Goal: Task Accomplishment & Management: Use online tool/utility

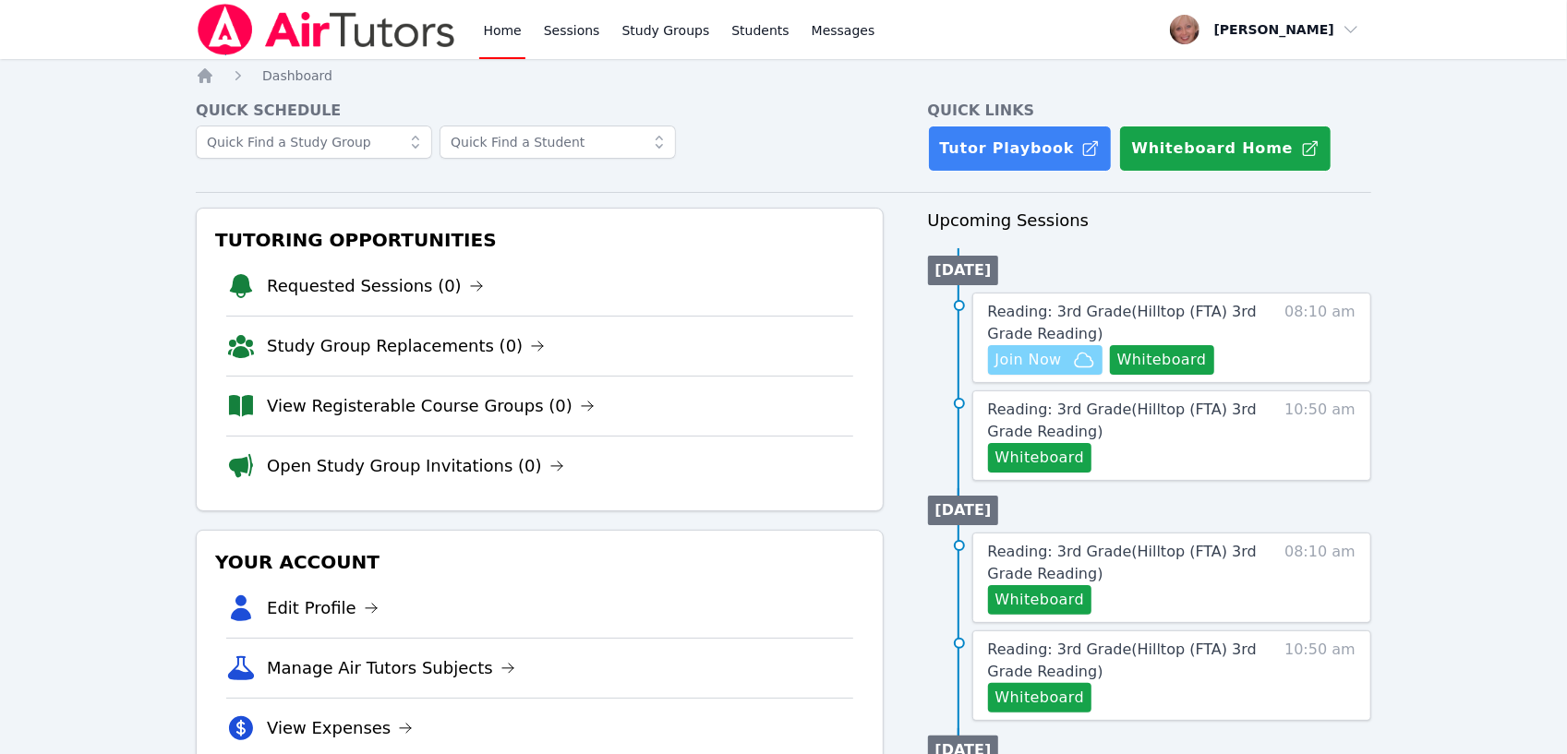
click at [1049, 363] on span "Join Now" at bounding box center [1028, 360] width 66 height 22
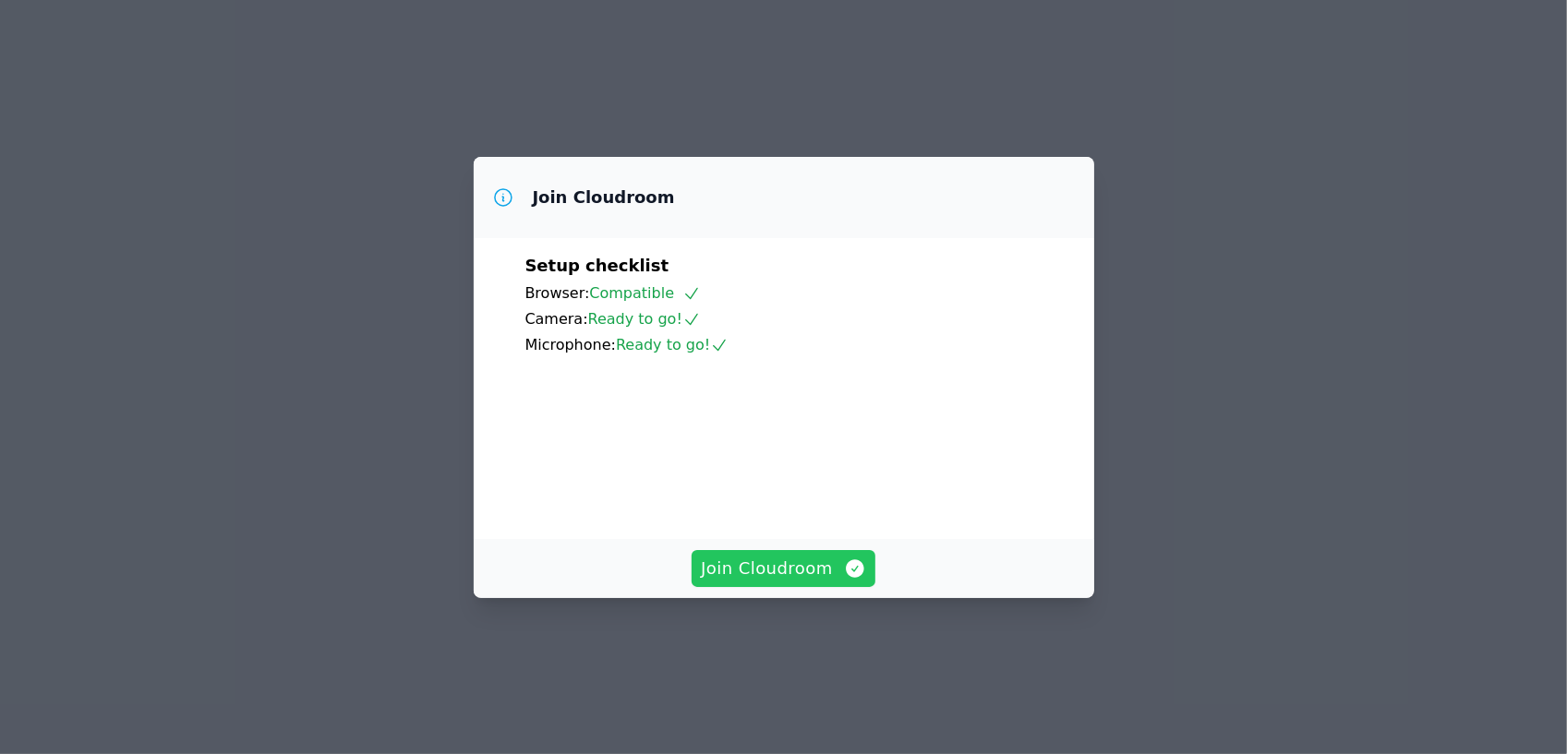
click at [765, 582] on span "Join Cloudroom" at bounding box center [783, 569] width 165 height 26
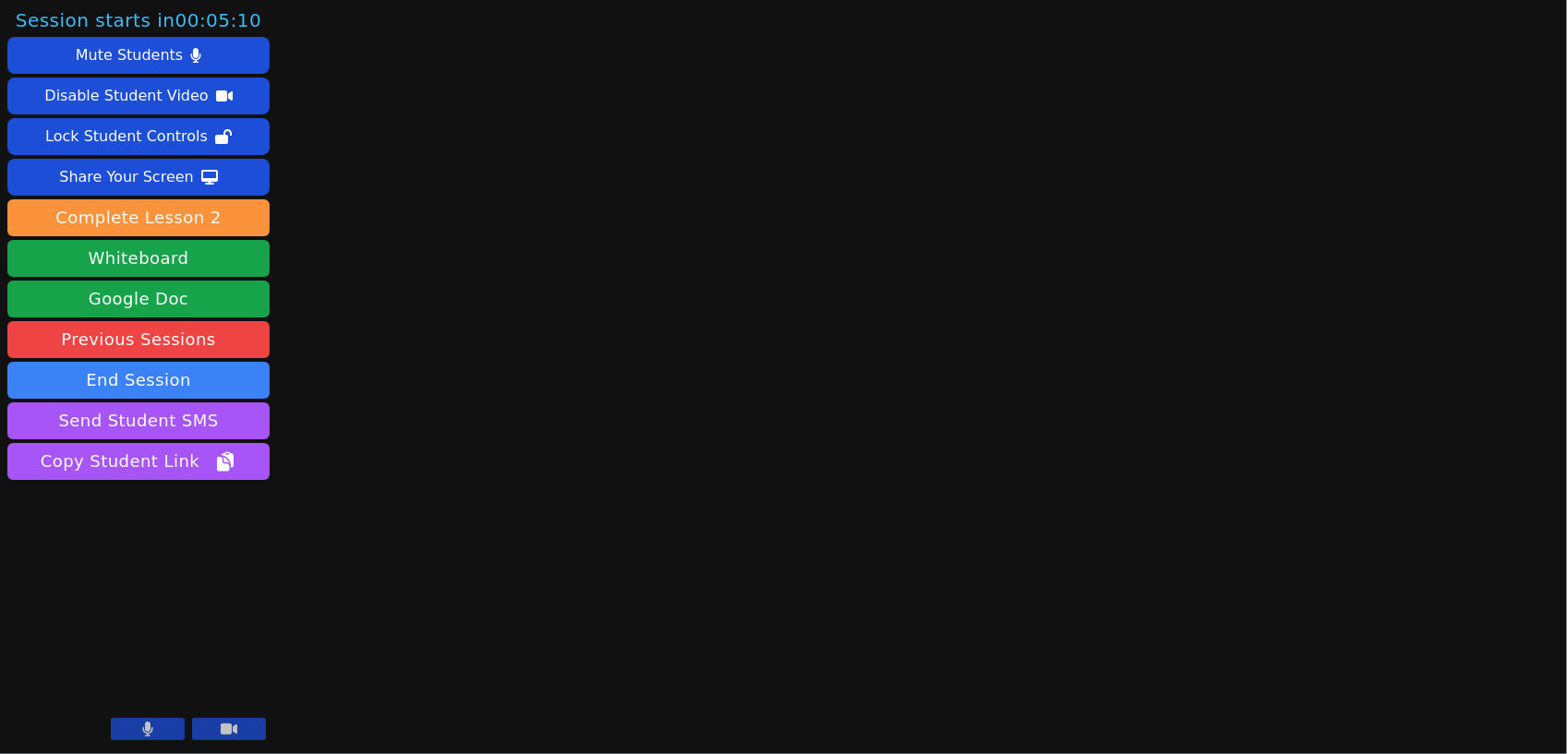
click at [153, 732] on button at bounding box center [148, 729] width 74 height 22
click at [161, 728] on button at bounding box center [148, 729] width 74 height 22
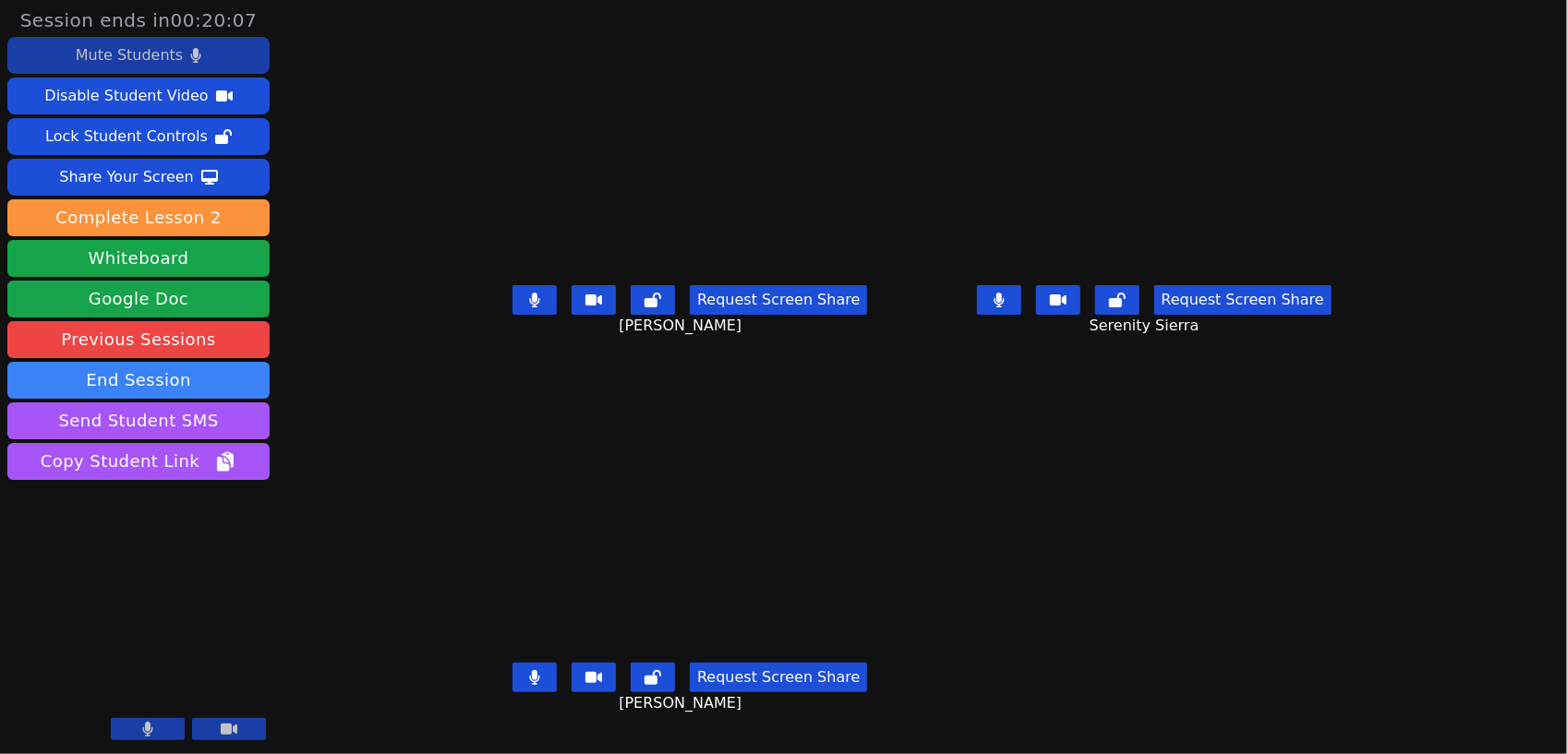
click at [151, 61] on div "Mute Students" at bounding box center [129, 56] width 107 height 30
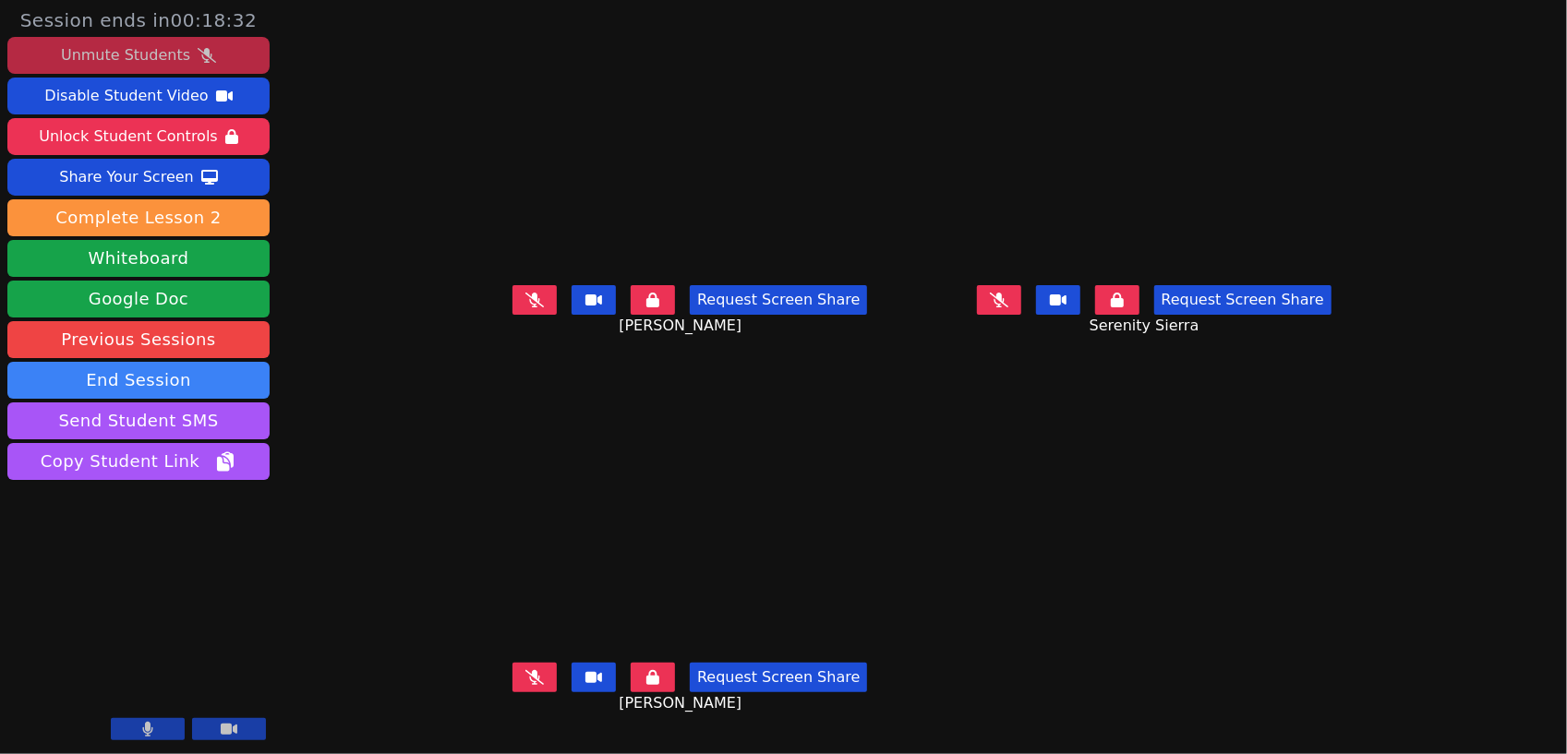
click at [157, 47] on div "Unmute Students" at bounding box center [125, 56] width 129 height 30
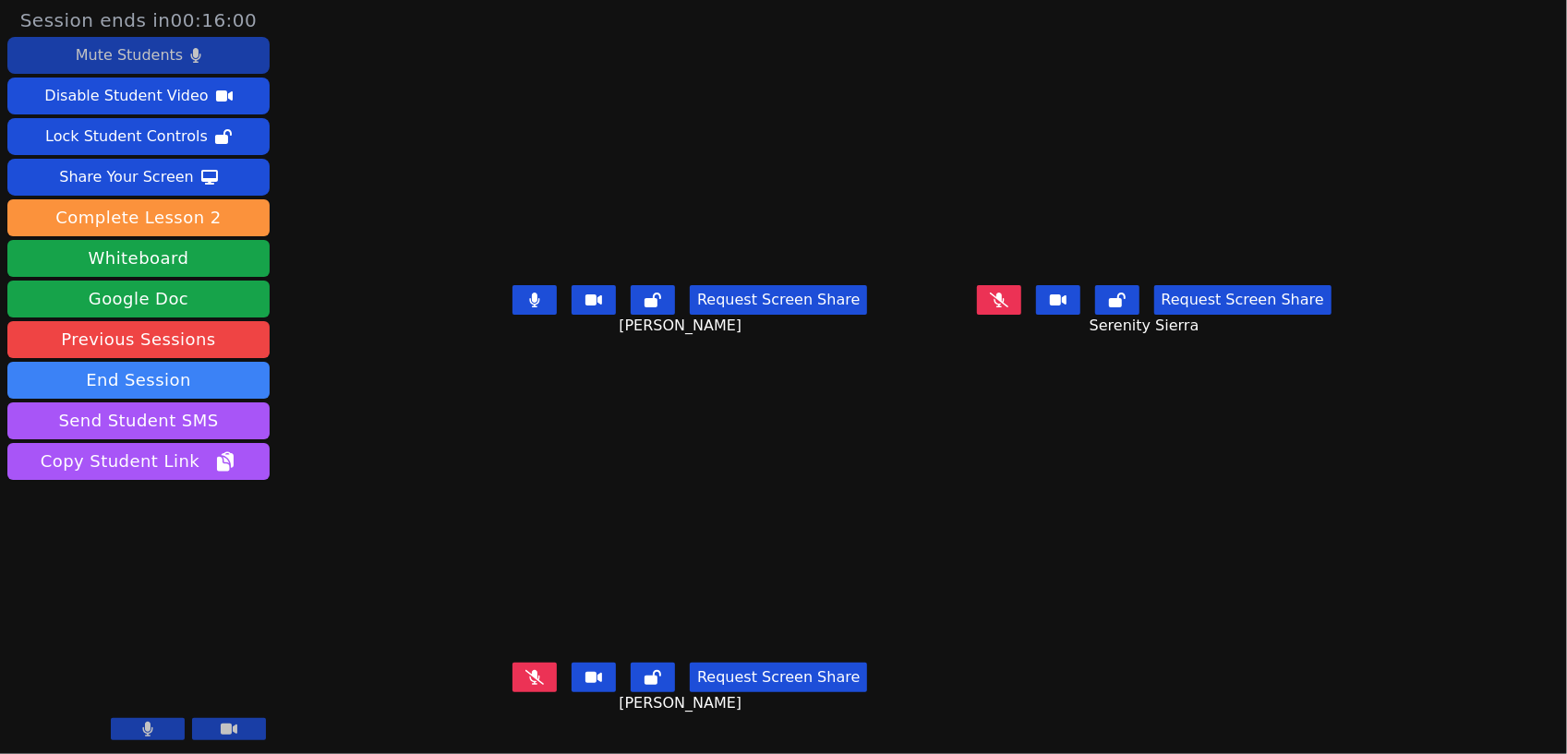
click at [1021, 315] on button at bounding box center [999, 300] width 44 height 30
click at [525, 685] on icon at bounding box center [534, 677] width 18 height 15
click at [1021, 315] on button at bounding box center [999, 300] width 44 height 30
click at [126, 56] on div "Mute Students" at bounding box center [129, 56] width 107 height 30
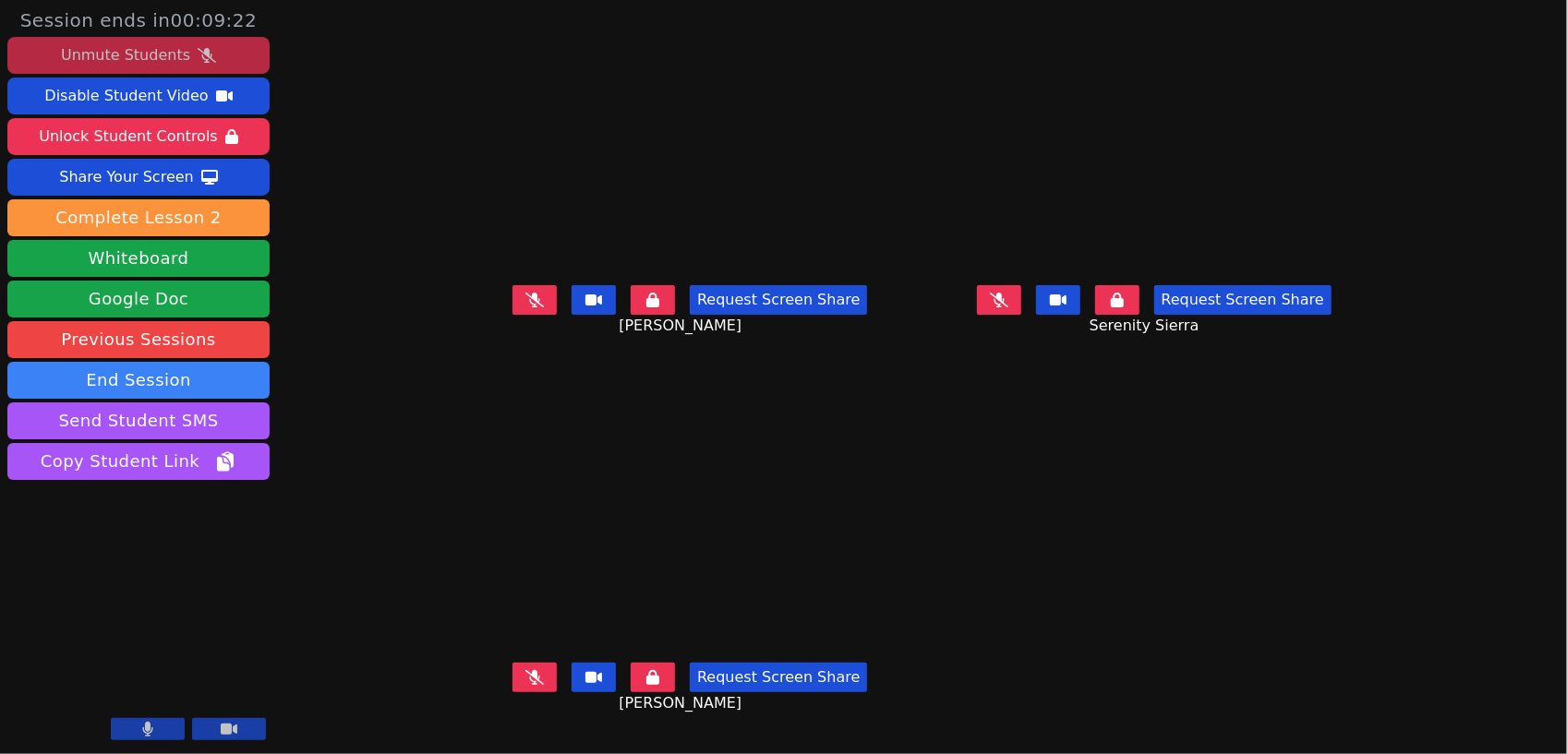
click at [147, 54] on div "Unmute Students" at bounding box center [125, 56] width 129 height 30
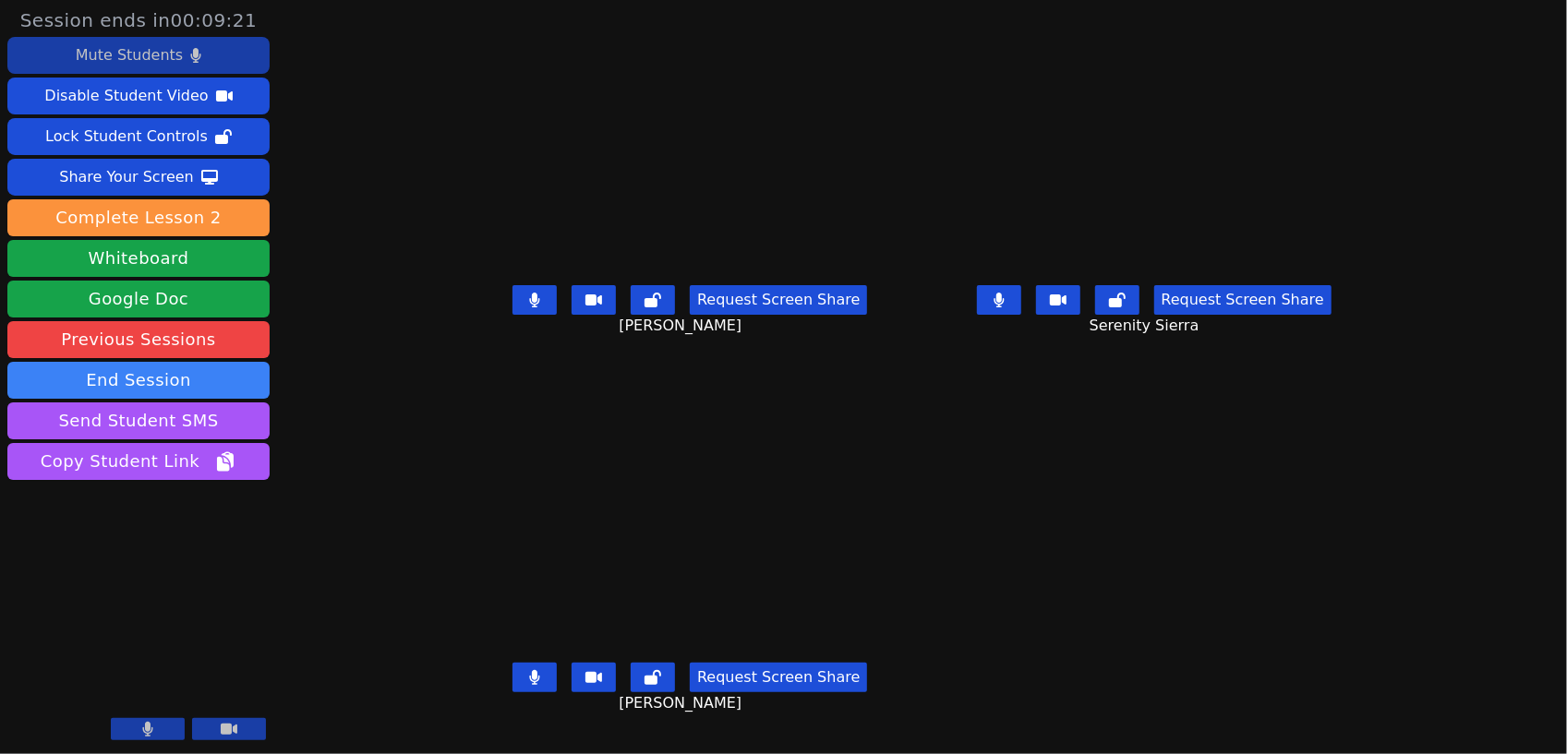
click at [147, 54] on div "Mute Students" at bounding box center [129, 56] width 107 height 30
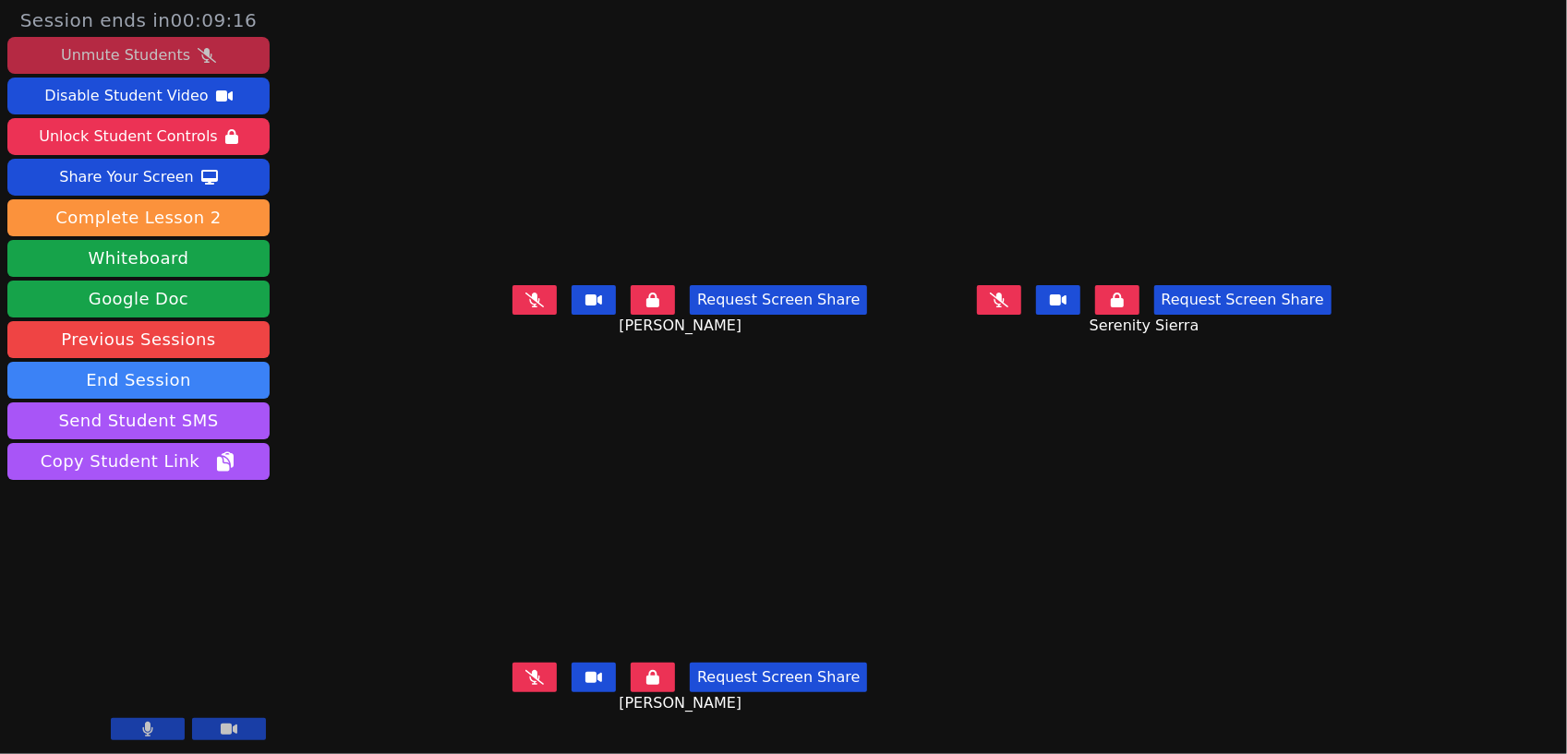
click at [1133, 597] on main "[PERSON_NAME] Request Screen Share [PERSON_NAME] Sierra Request Screen Share Se…" at bounding box center [921, 377] width 913 height 754
click at [1021, 315] on button at bounding box center [999, 300] width 44 height 30
click at [525, 685] on icon at bounding box center [534, 677] width 18 height 15
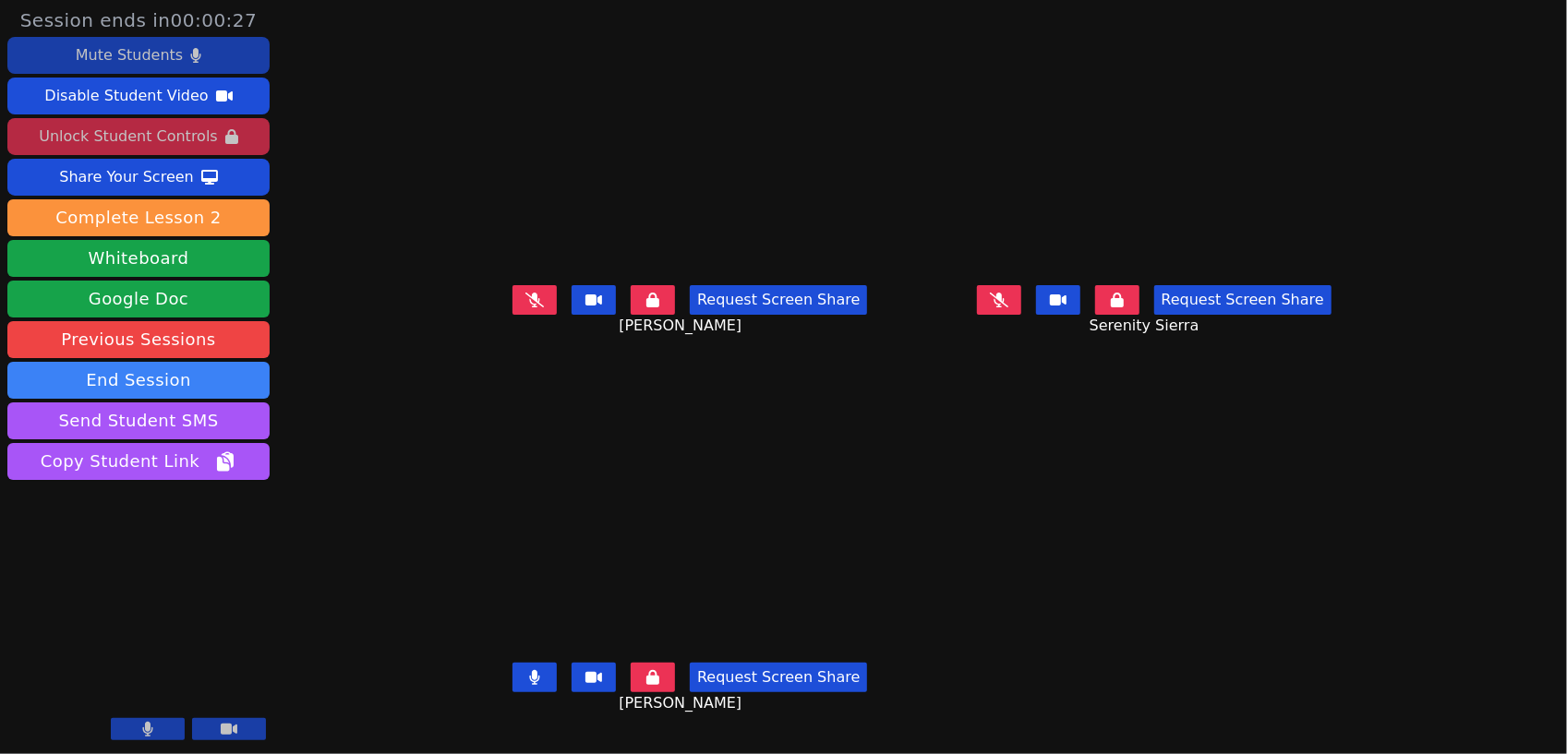
click at [225, 131] on icon at bounding box center [231, 136] width 13 height 15
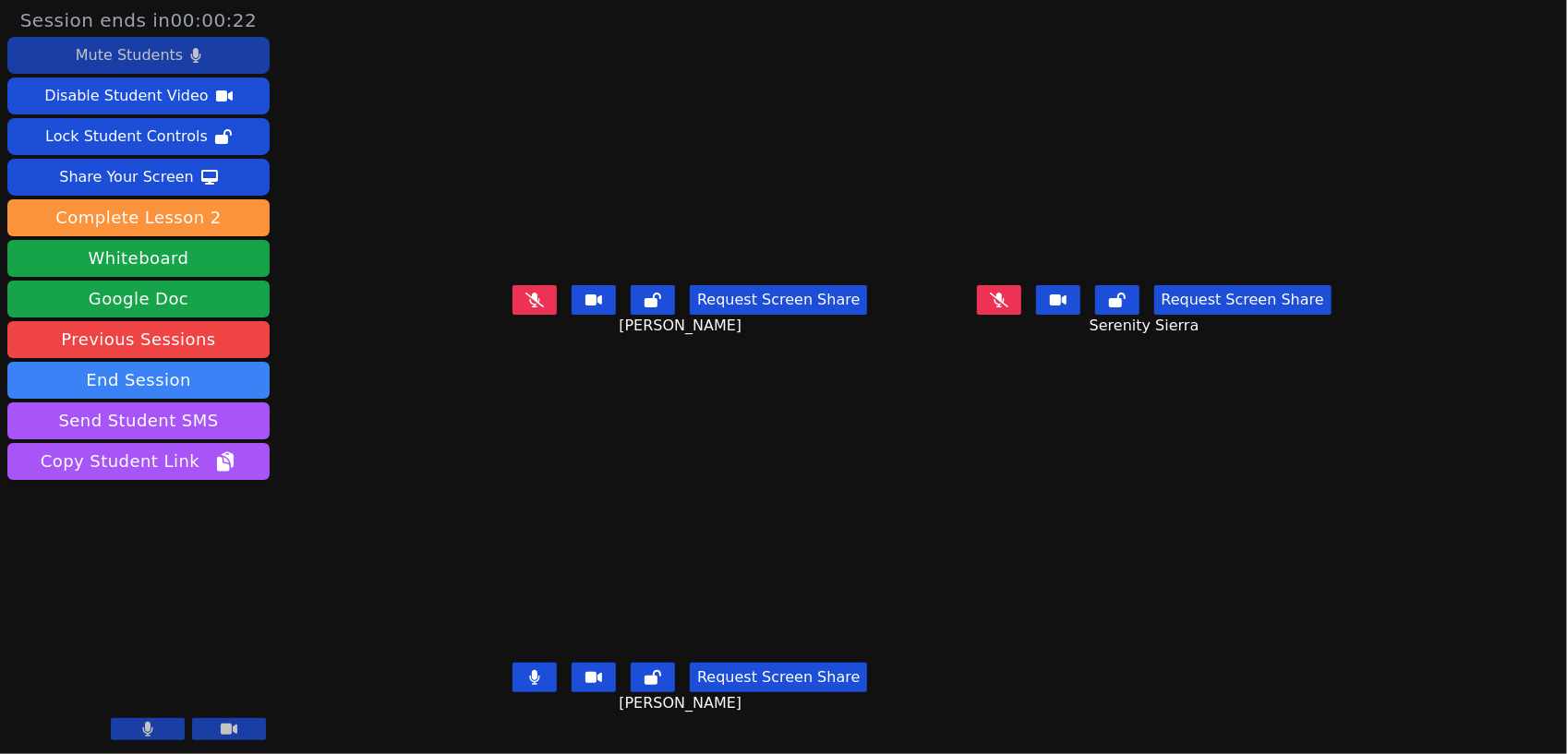
click at [143, 58] on div "Mute Students" at bounding box center [129, 56] width 107 height 30
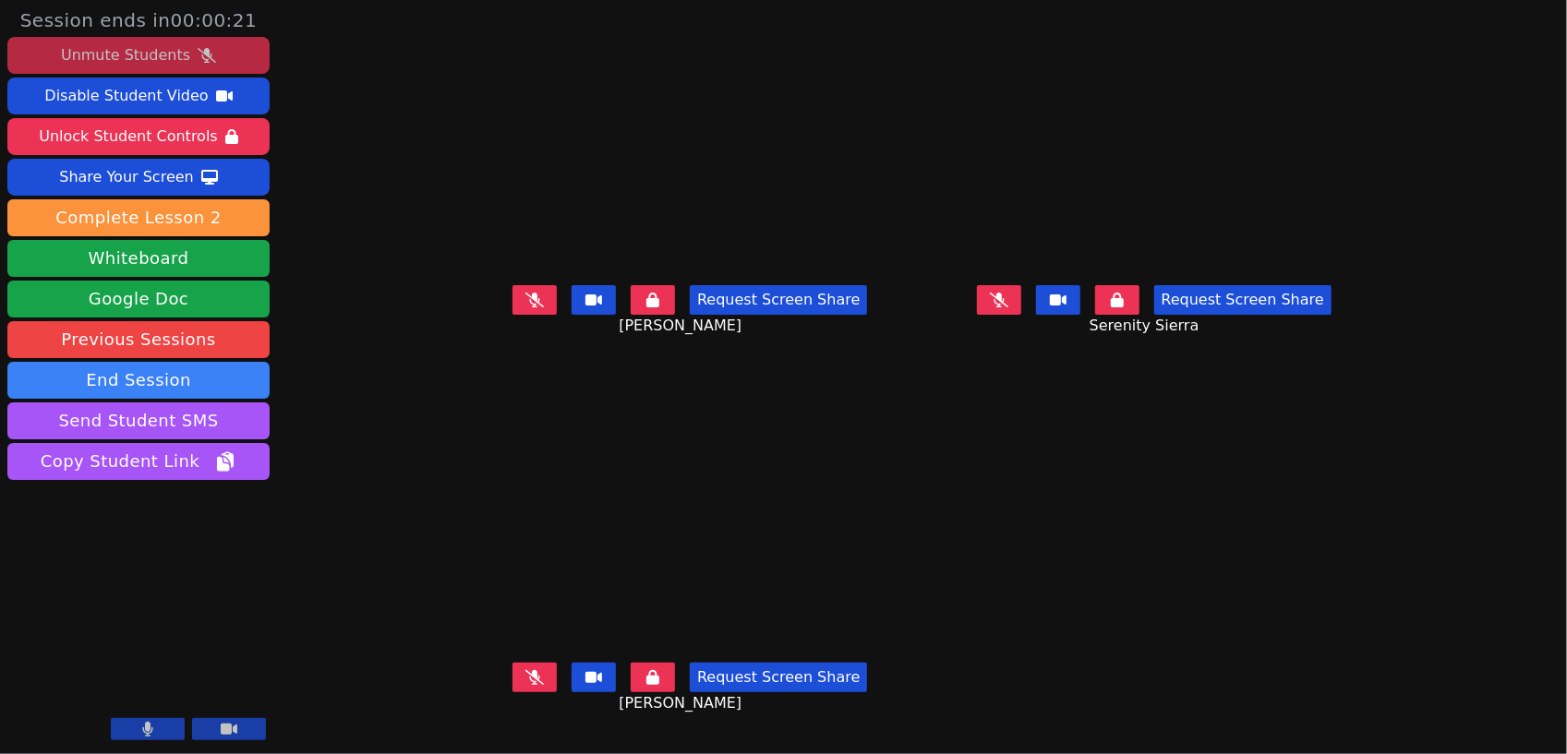
click at [143, 58] on div "Unmute Students" at bounding box center [125, 56] width 129 height 30
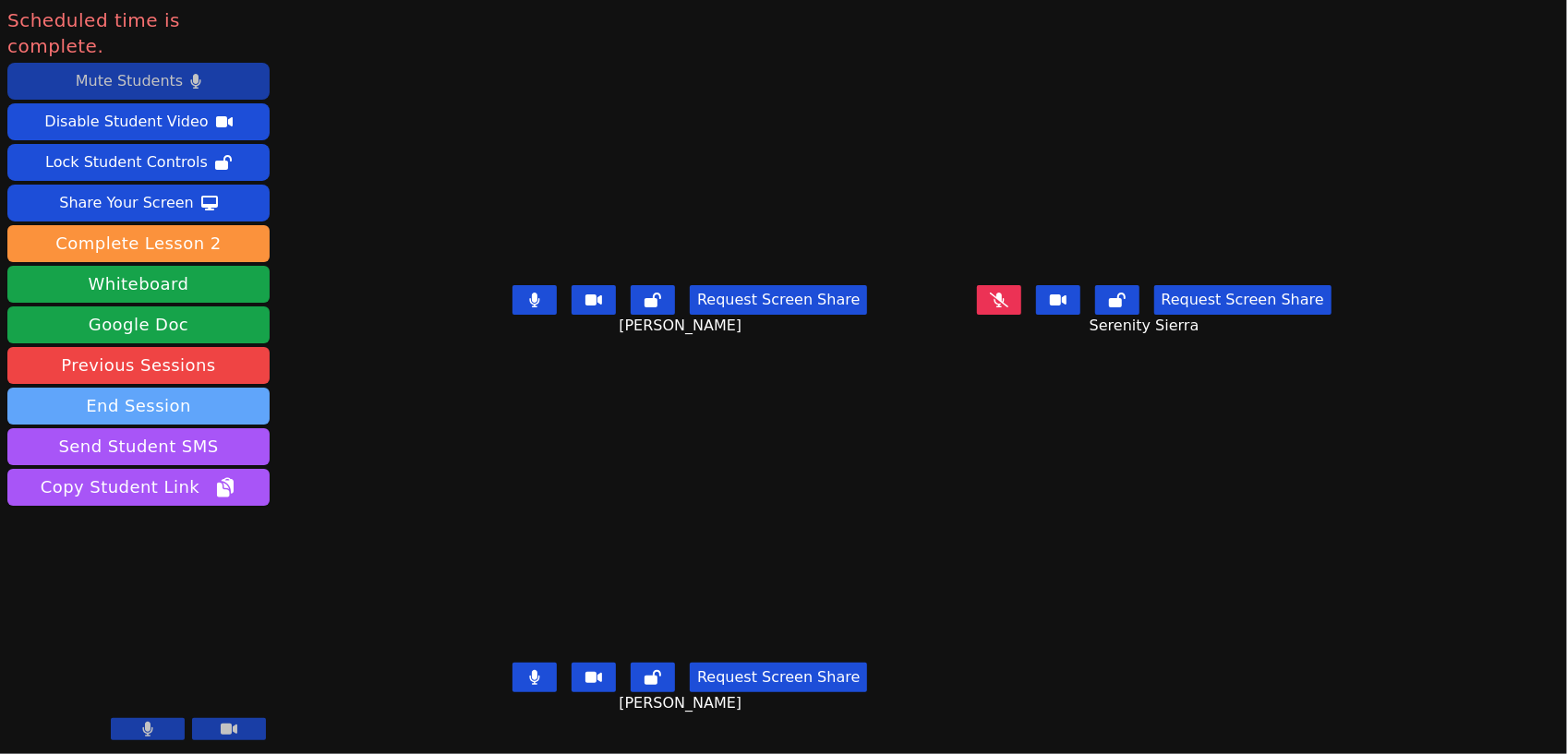
click at [172, 388] on button "End Session" at bounding box center [138, 406] width 262 height 37
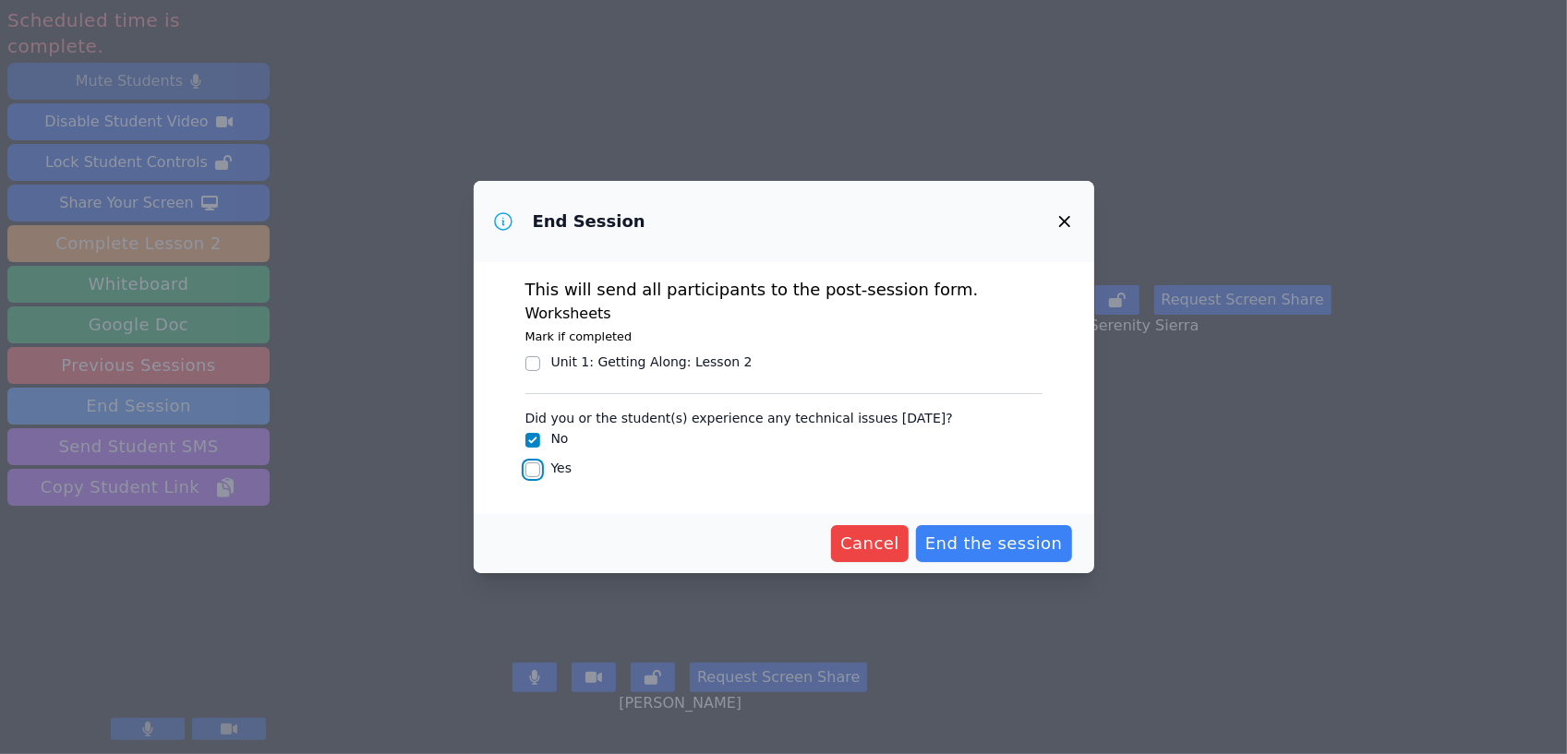
click at [533, 468] on input "Yes" at bounding box center [532, 470] width 15 height 15
checkbox input "true"
checkbox input "false"
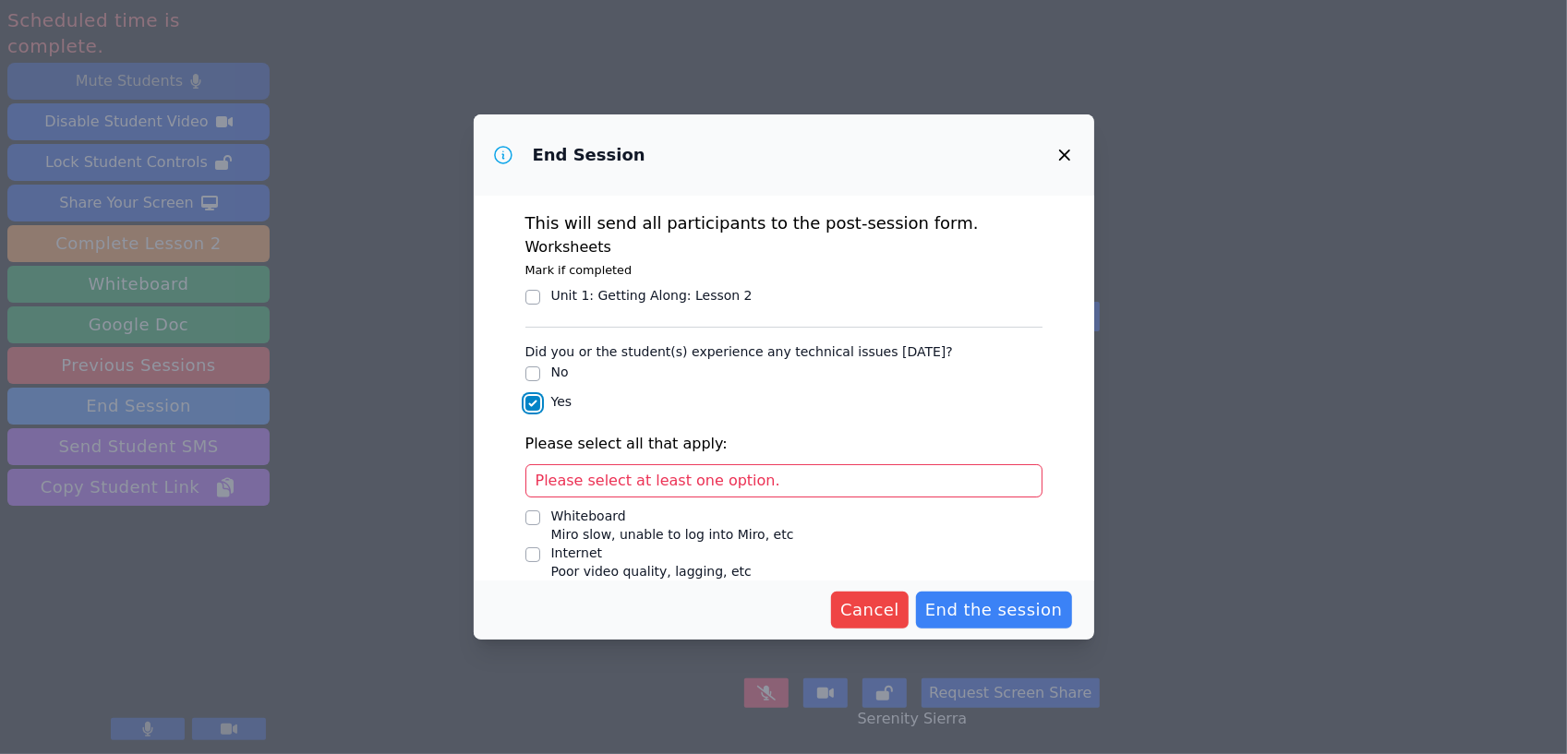
scroll to position [115, 0]
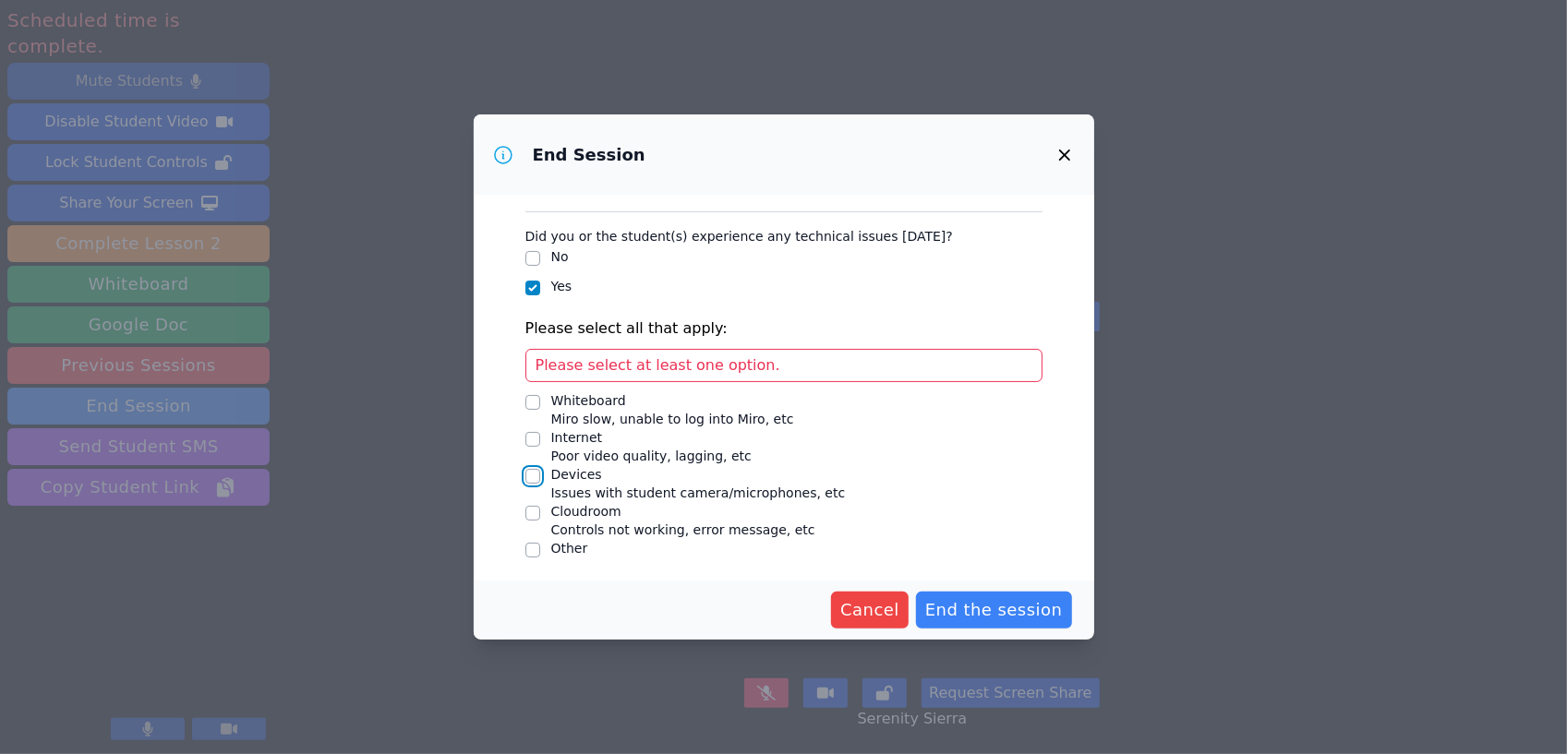
click at [532, 476] on input "Devices Issues with student camera/microphones, etc" at bounding box center [532, 476] width 15 height 15
checkbox input "true"
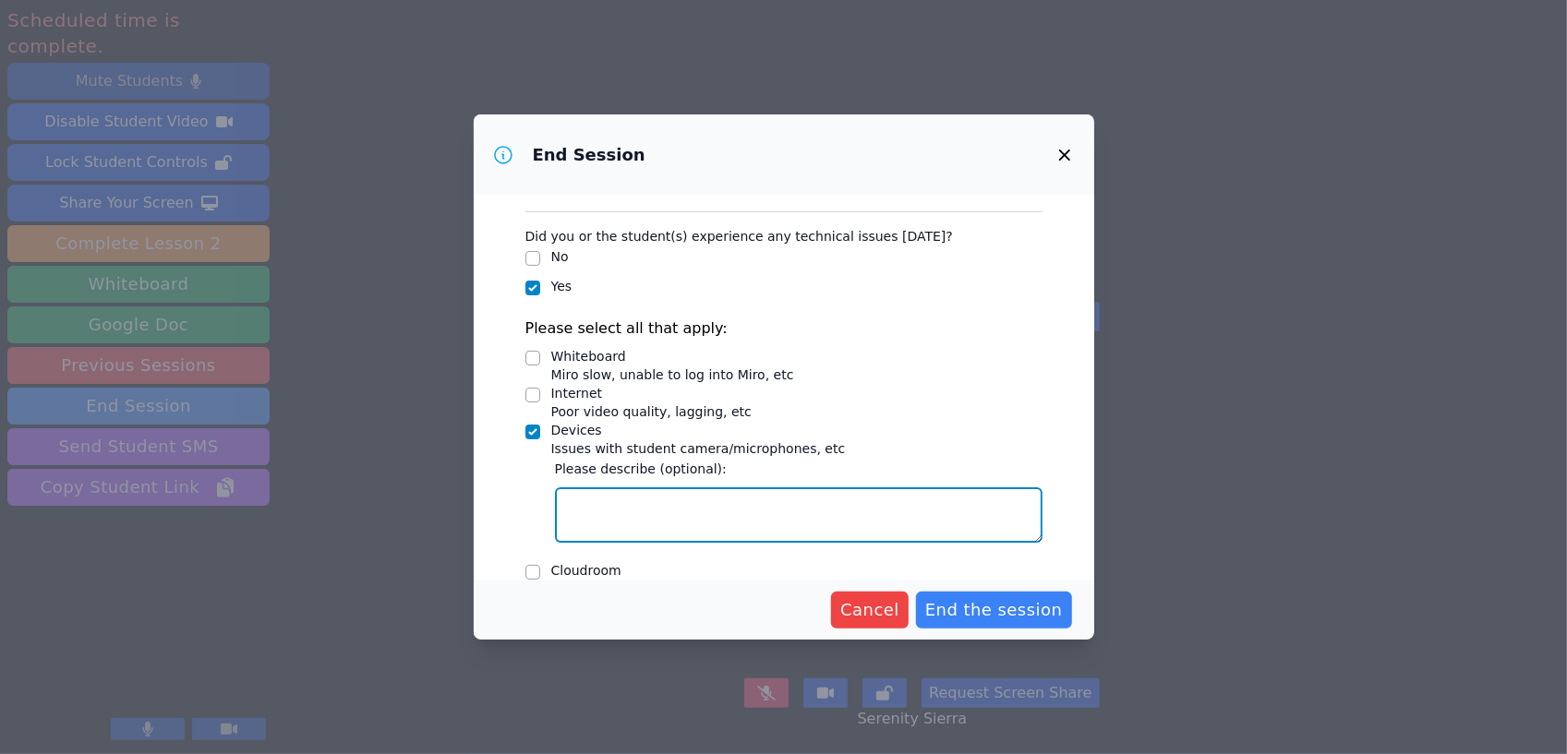
click at [694, 529] on textarea "Devices Issues with student camera/microphones, etc" at bounding box center [799, 515] width 488 height 55
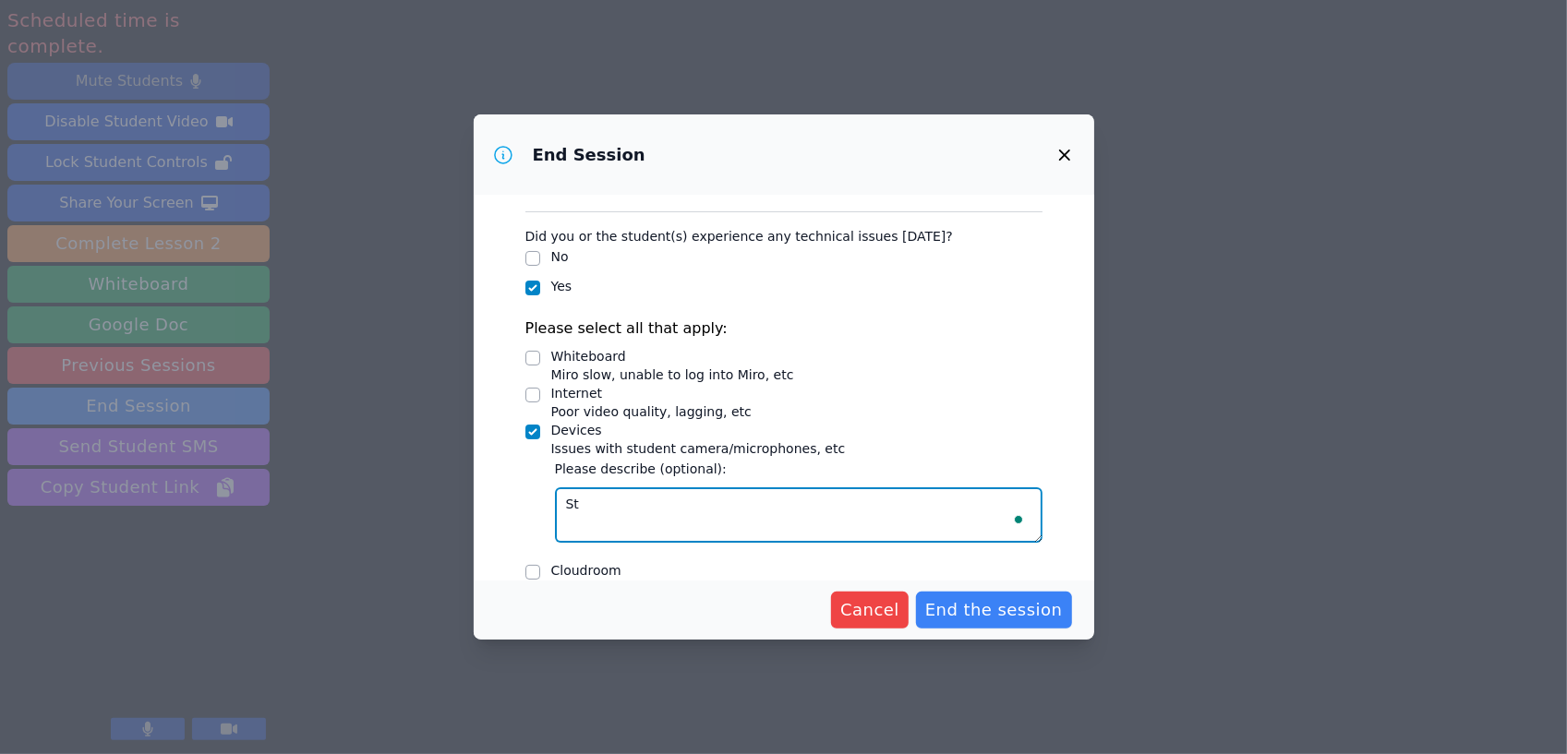
type textarea "S"
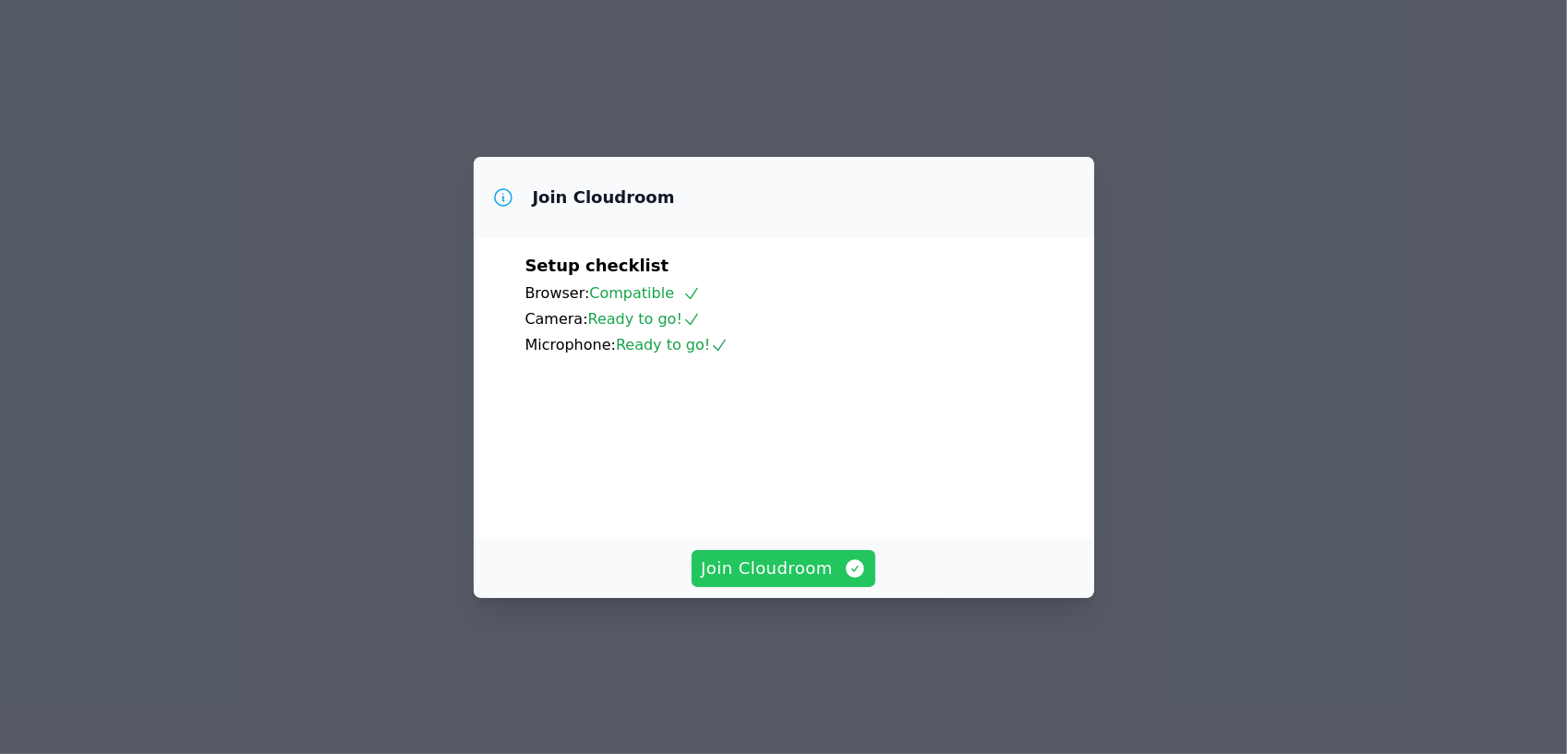
click at [775, 582] on span "Join Cloudroom" at bounding box center [783, 569] width 165 height 26
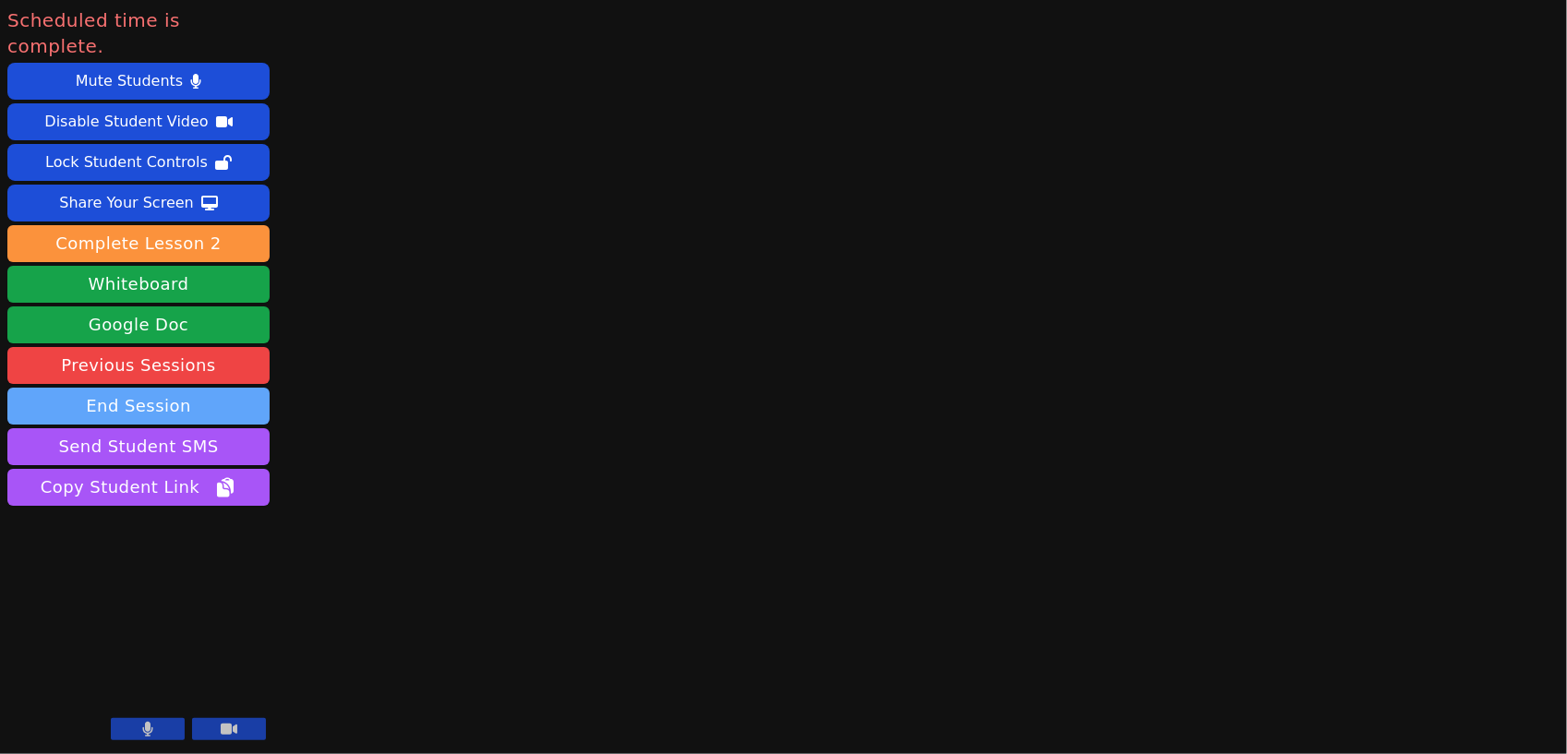
click at [122, 388] on button "End Session" at bounding box center [138, 406] width 262 height 37
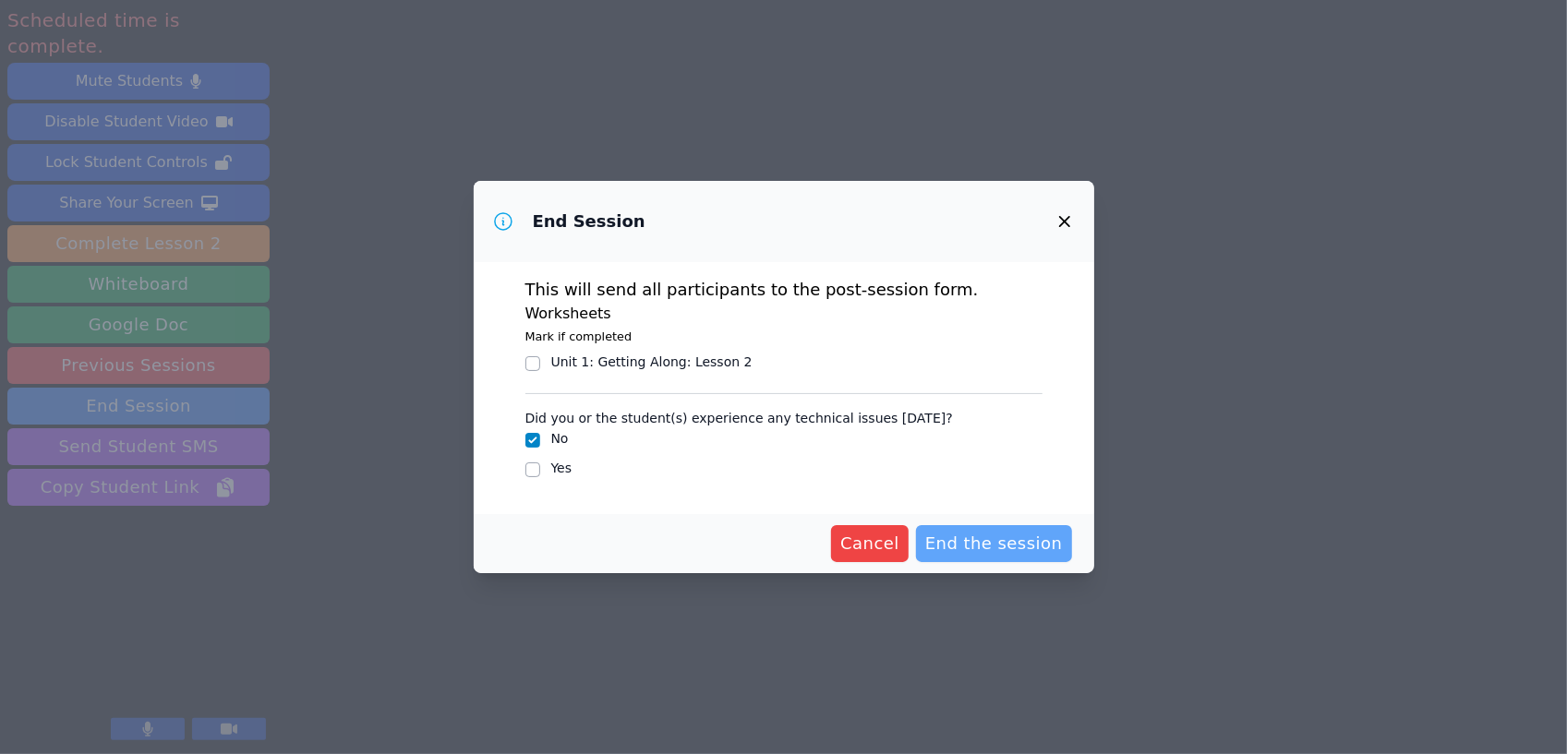
click at [1001, 544] on span "End the session" at bounding box center [994, 544] width 138 height 26
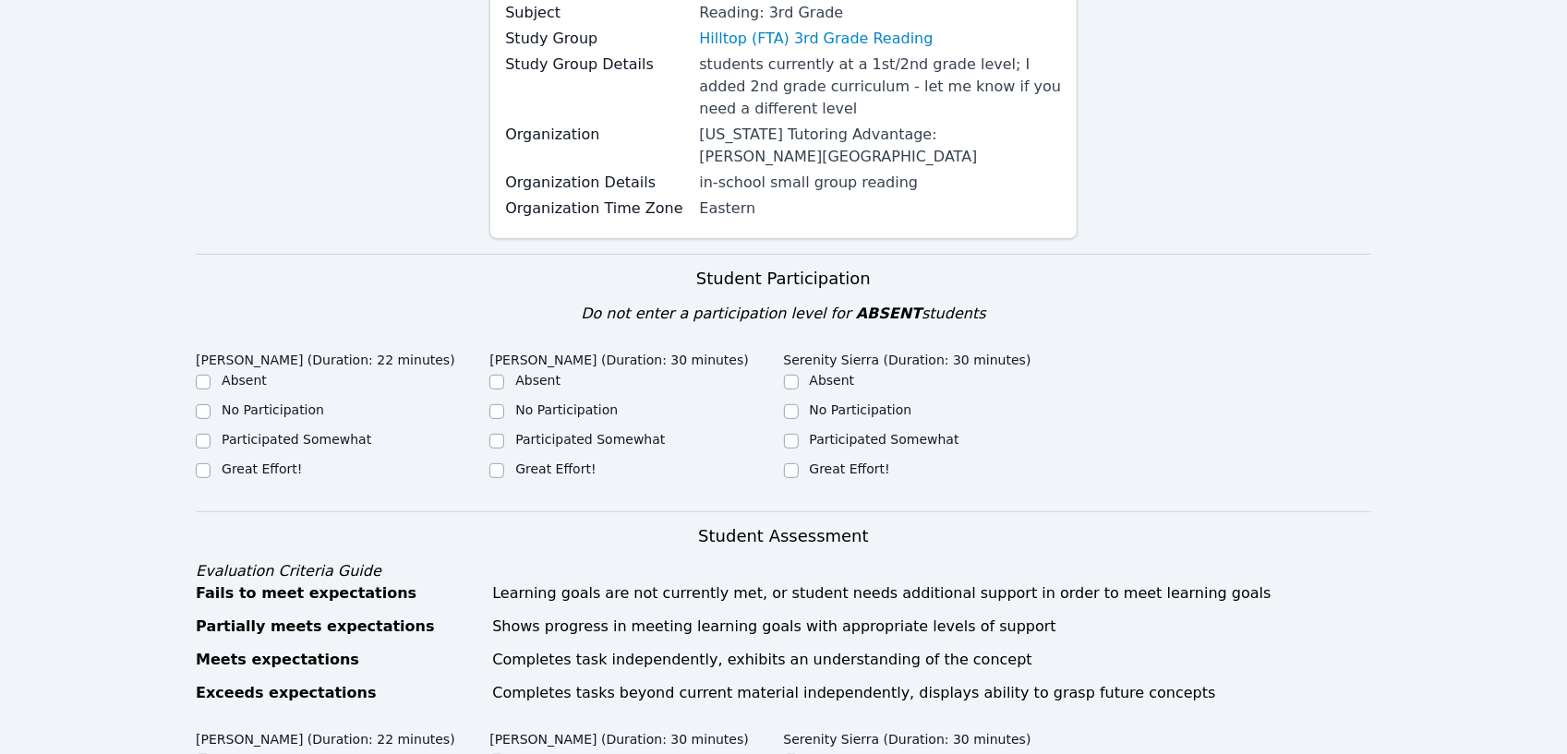
scroll to position [268, 0]
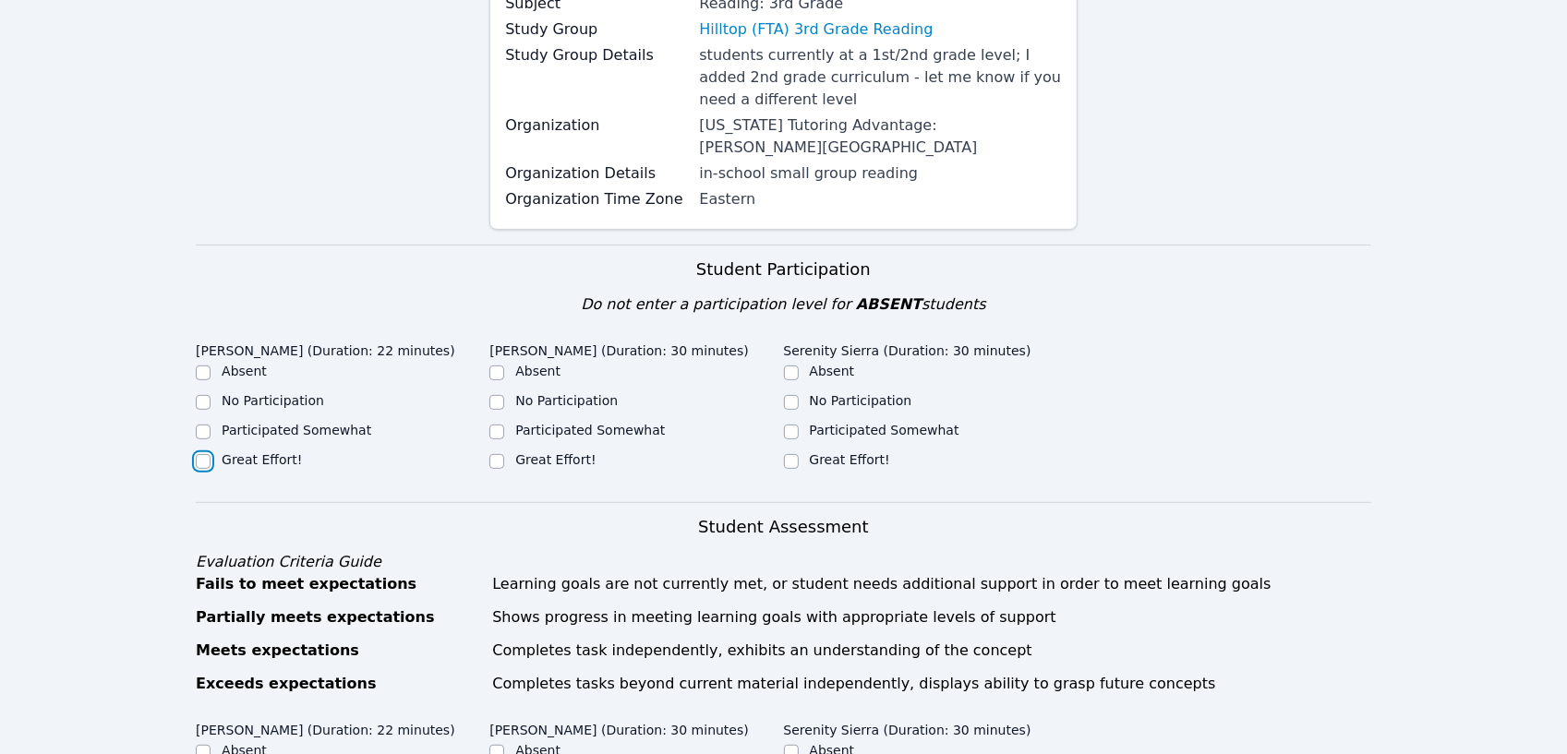
click at [202, 454] on input "Great Effort!" at bounding box center [203, 461] width 15 height 15
checkbox input "true"
click at [497, 454] on input "Great Effort!" at bounding box center [496, 461] width 15 height 15
checkbox input "true"
click at [793, 454] on input "Great Effort!" at bounding box center [791, 461] width 15 height 15
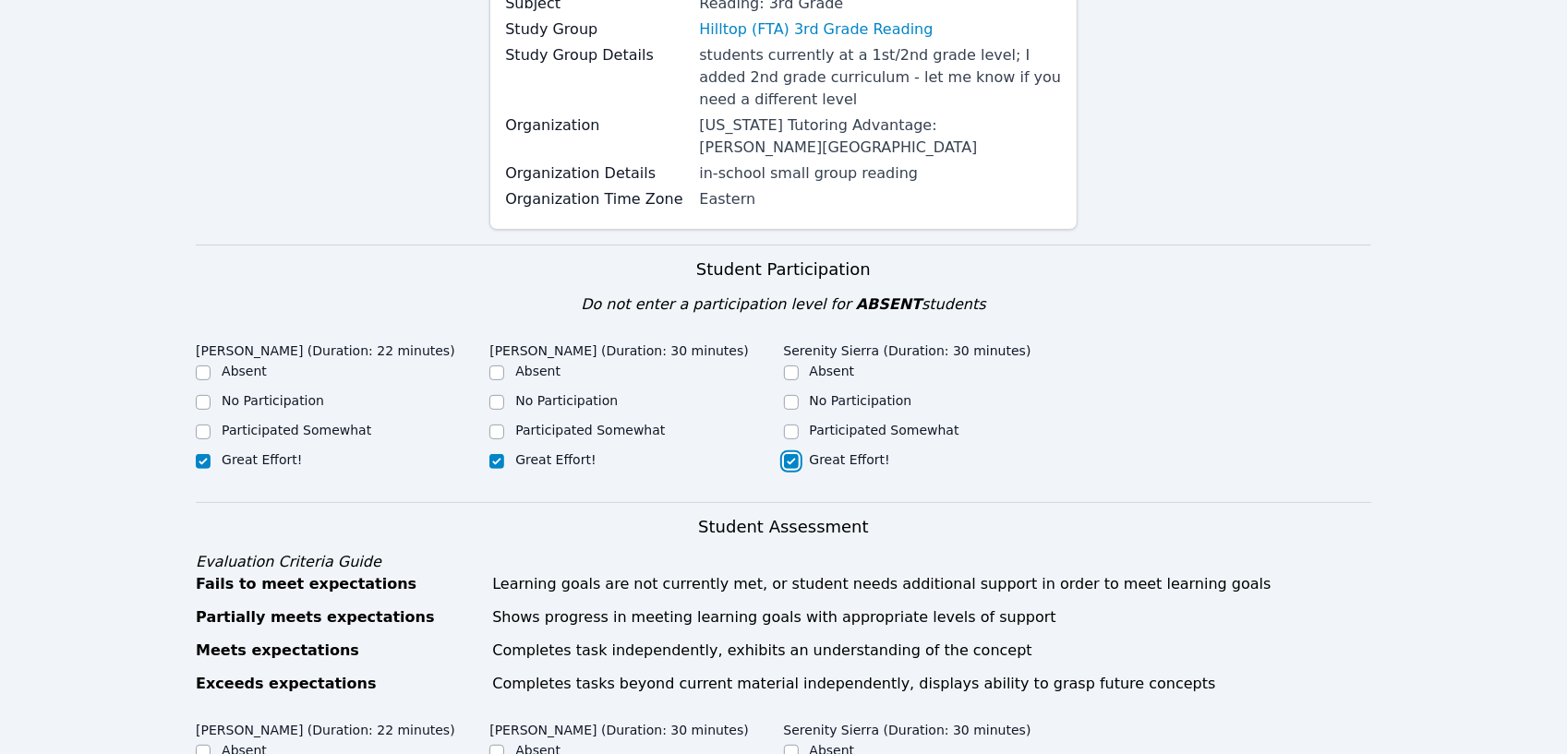
checkbox input "true"
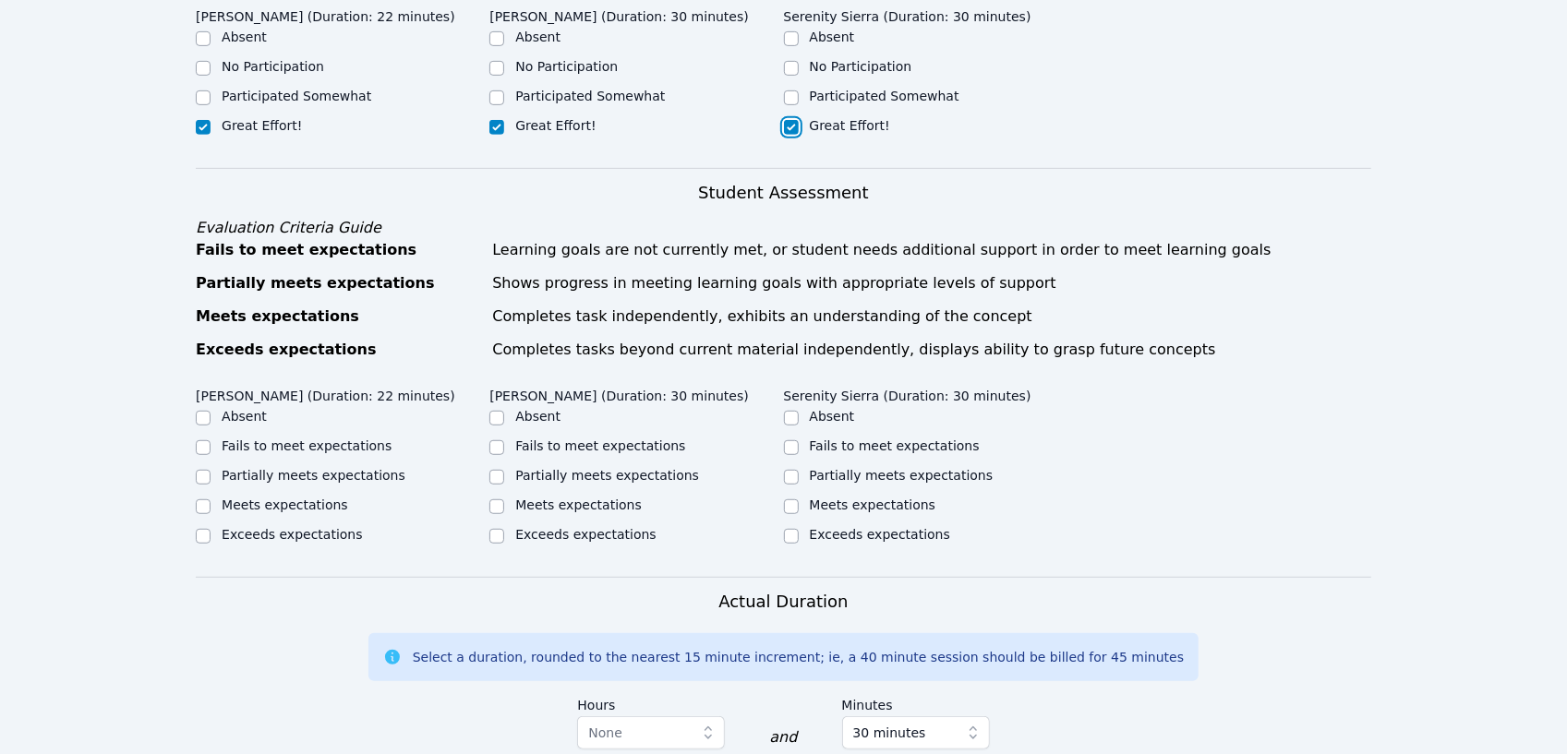
scroll to position [609, 0]
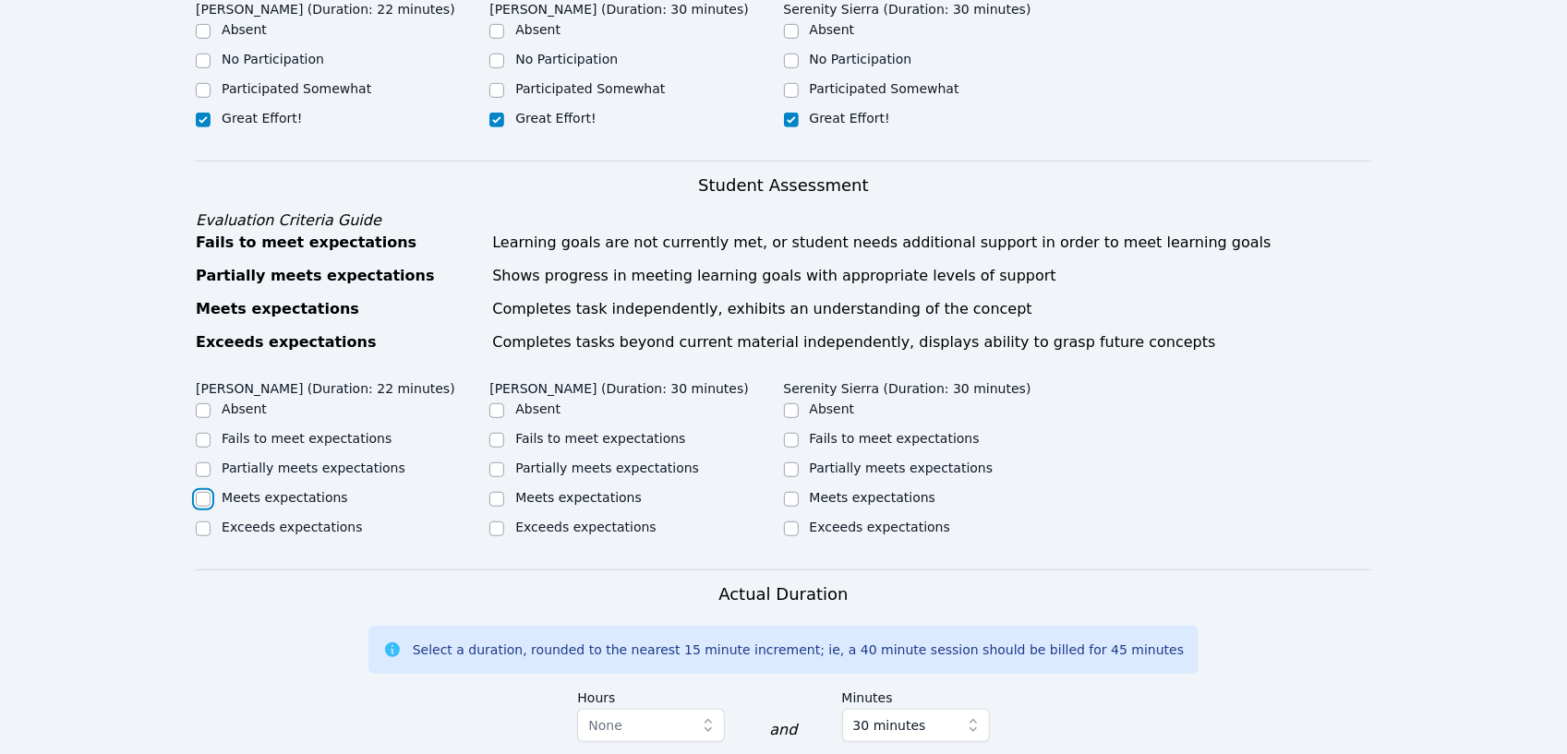
click at [205, 492] on input "Meets expectations" at bounding box center [203, 499] width 15 height 15
checkbox input "true"
click at [502, 492] on input "Meets expectations" at bounding box center [496, 499] width 15 height 15
checkbox input "true"
click at [793, 492] on input "Meets expectations" at bounding box center [791, 499] width 15 height 15
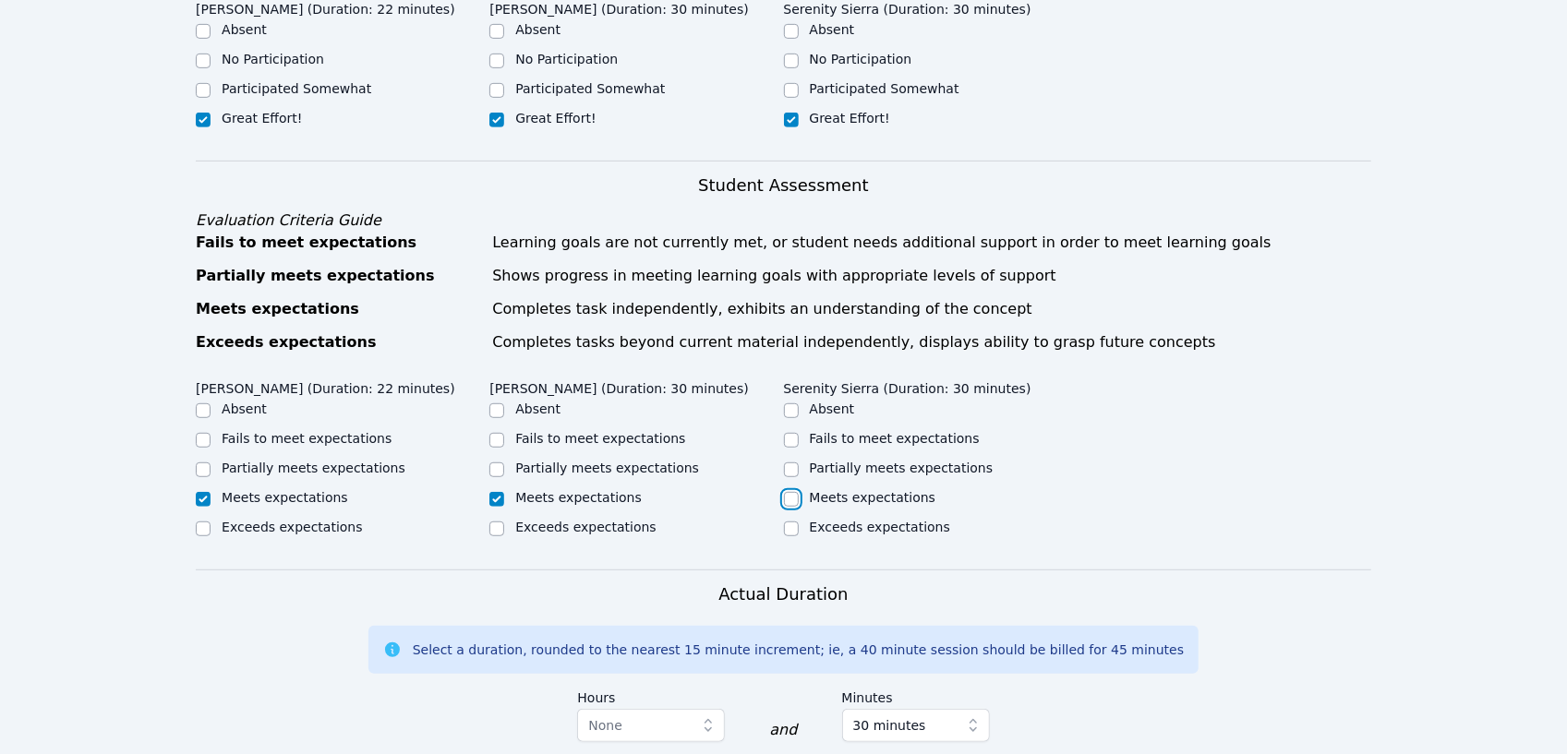
checkbox input "true"
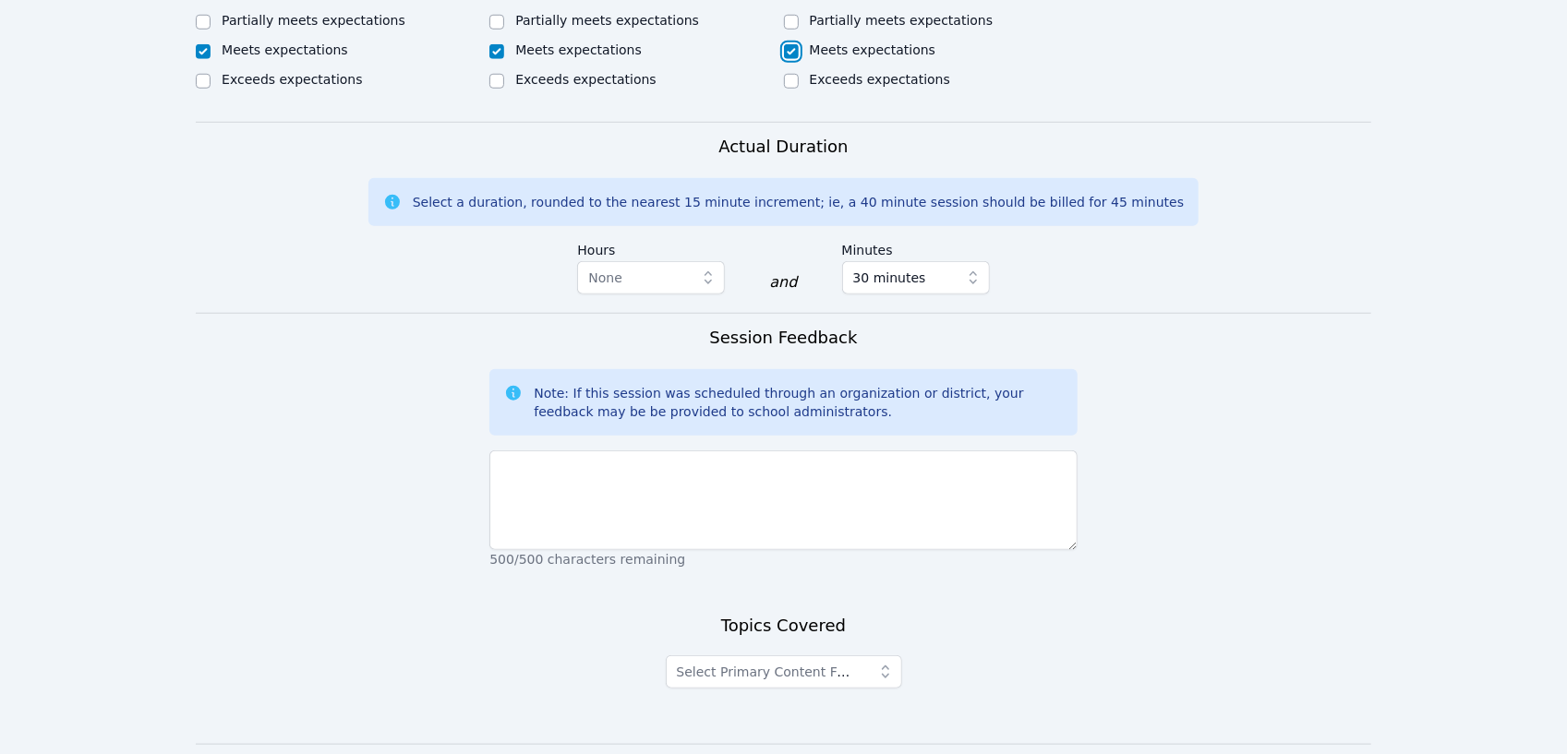
scroll to position [1062, 0]
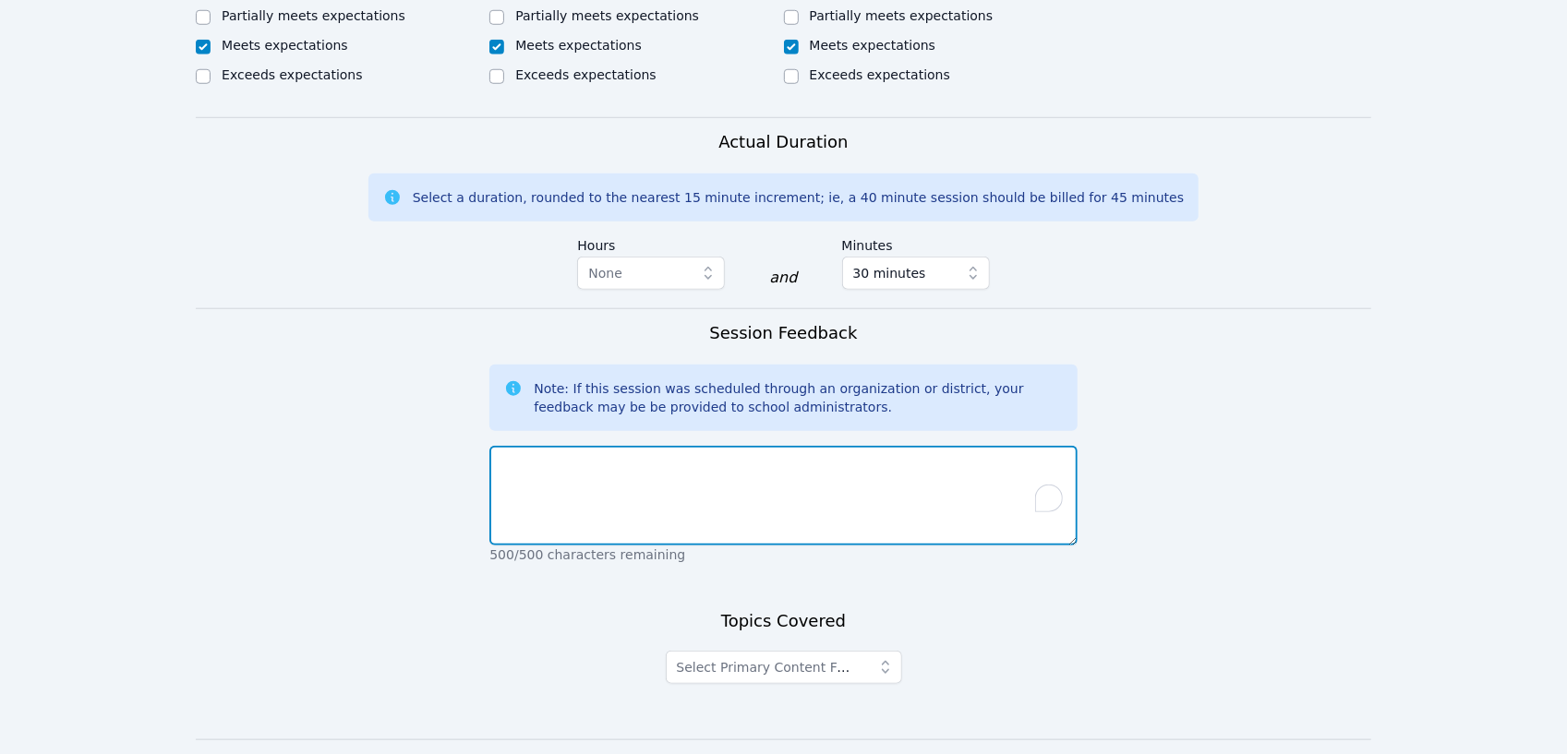
click at [674, 453] on textarea "To enrich screen reader interactions, please activate Accessibility in Grammarl…" at bounding box center [782, 496] width 587 height 100
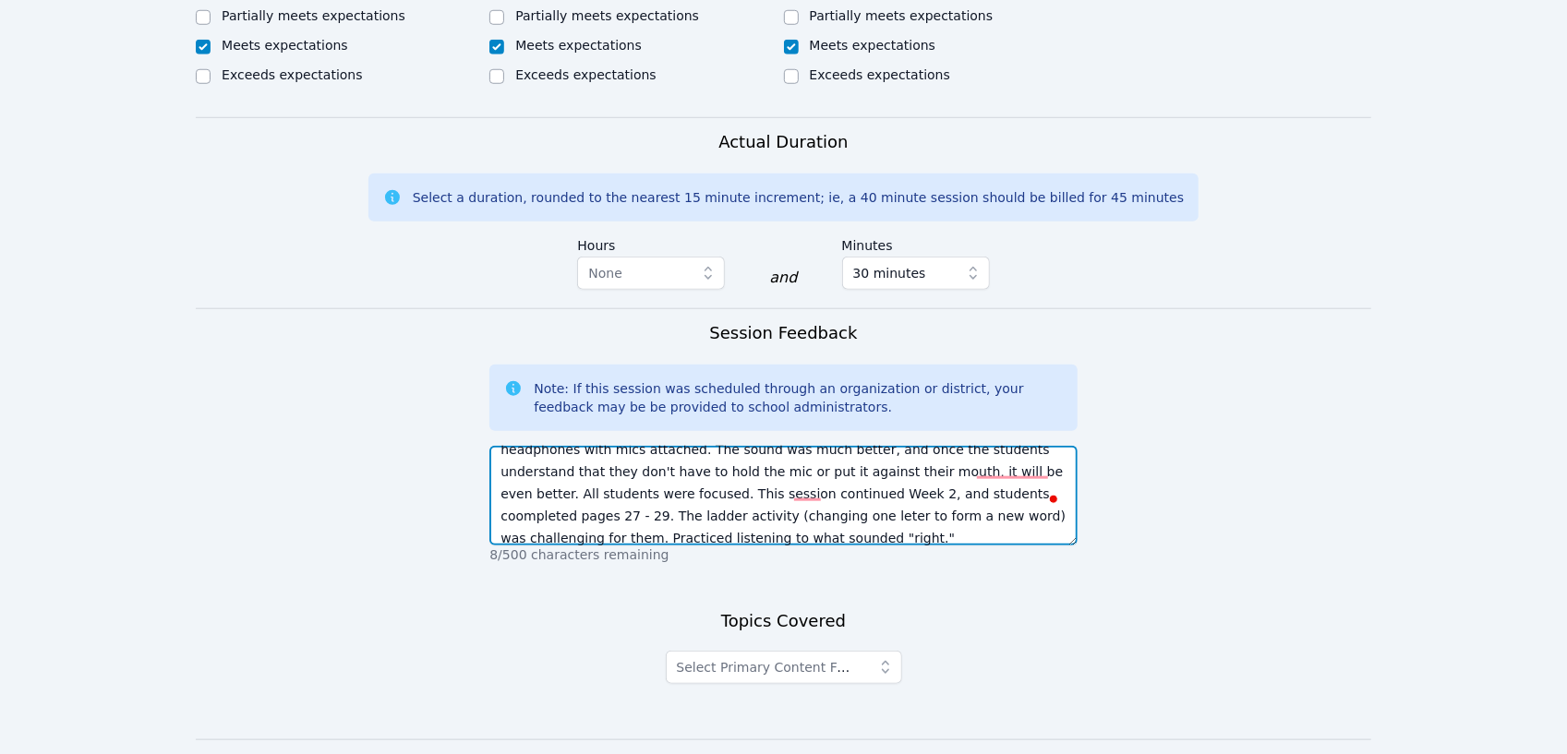
scroll to position [44, 0]
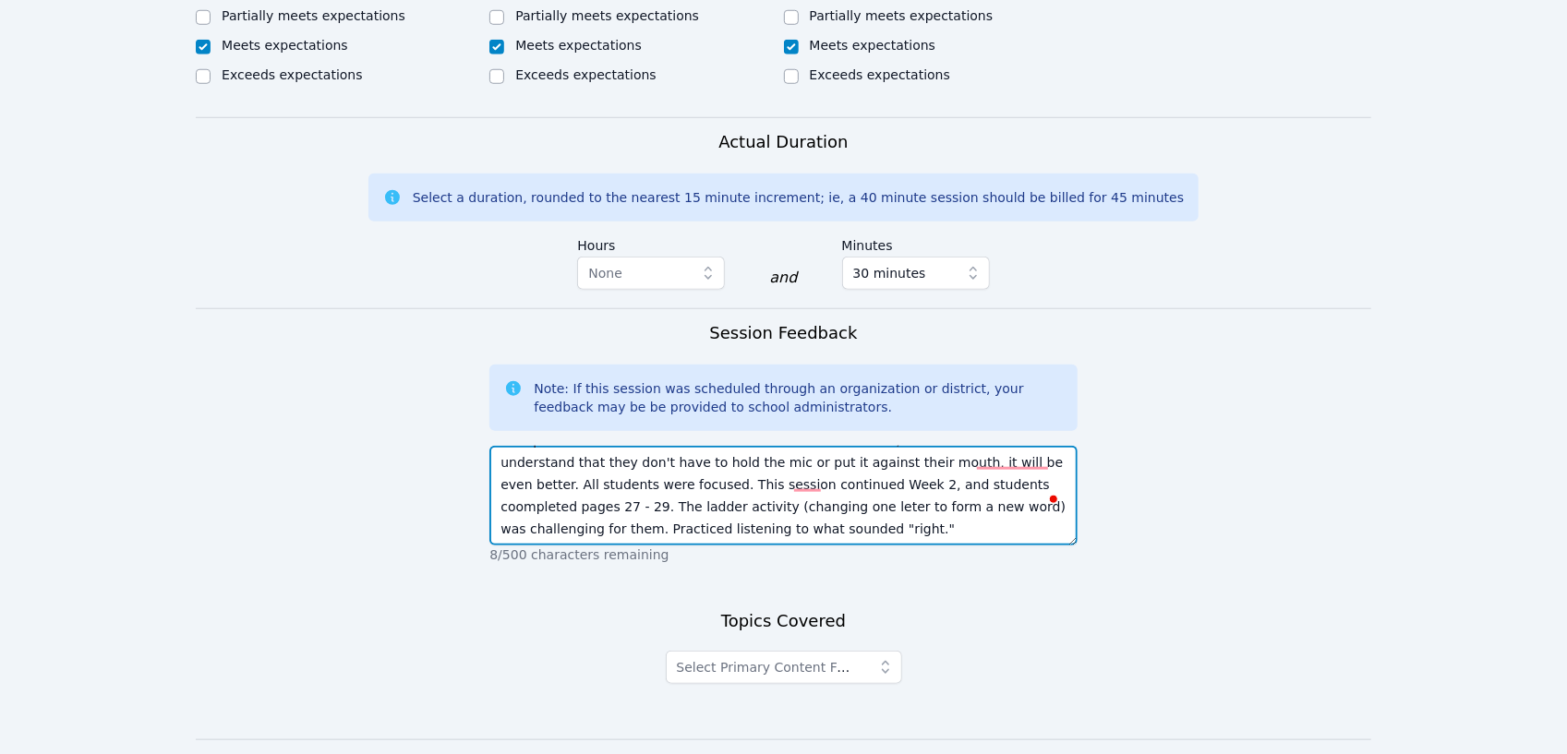
type textarea "Thank you for the new headphones - much better! The students adjusted to the ne…"
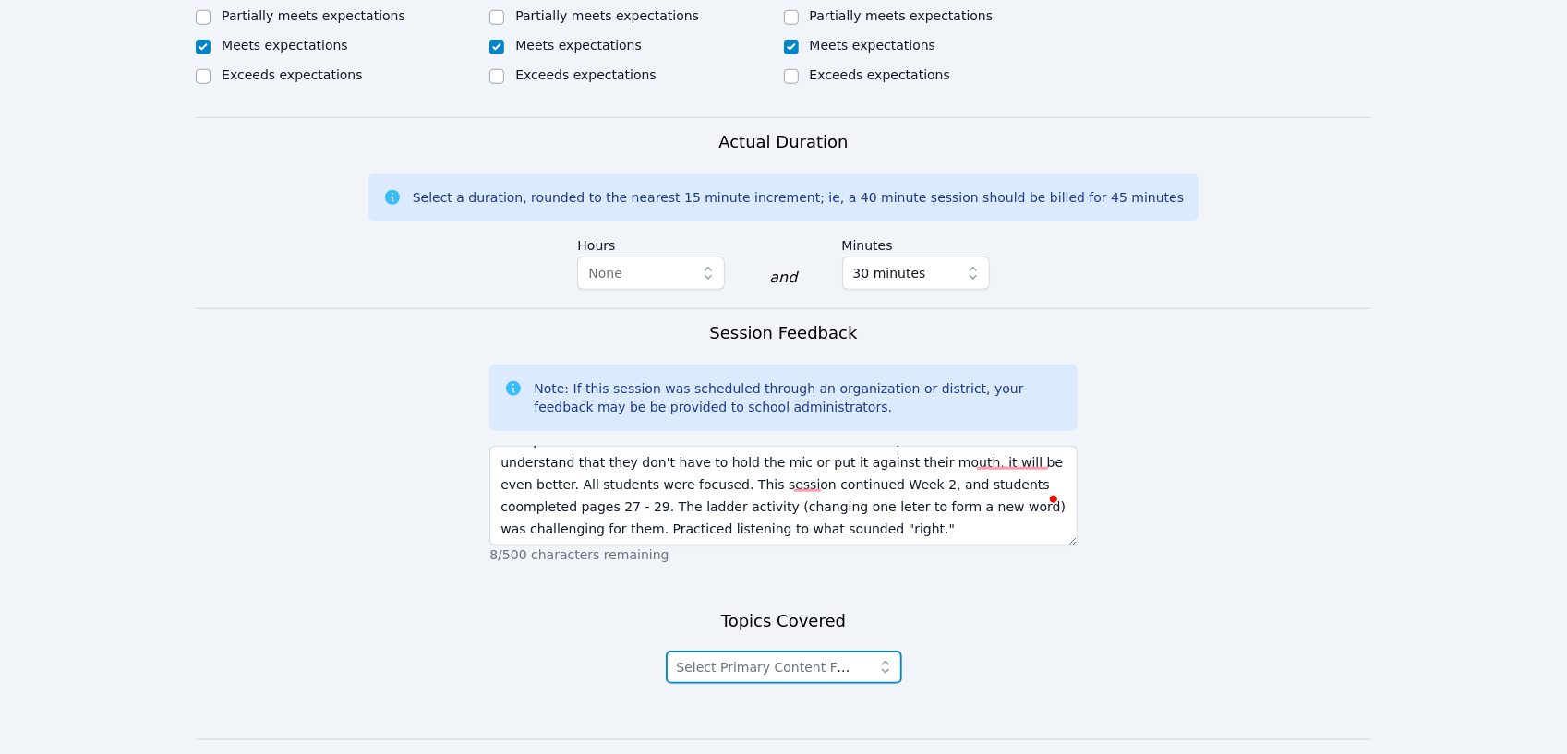
click at [884, 661] on icon "button" at bounding box center [884, 667] width 7 height 13
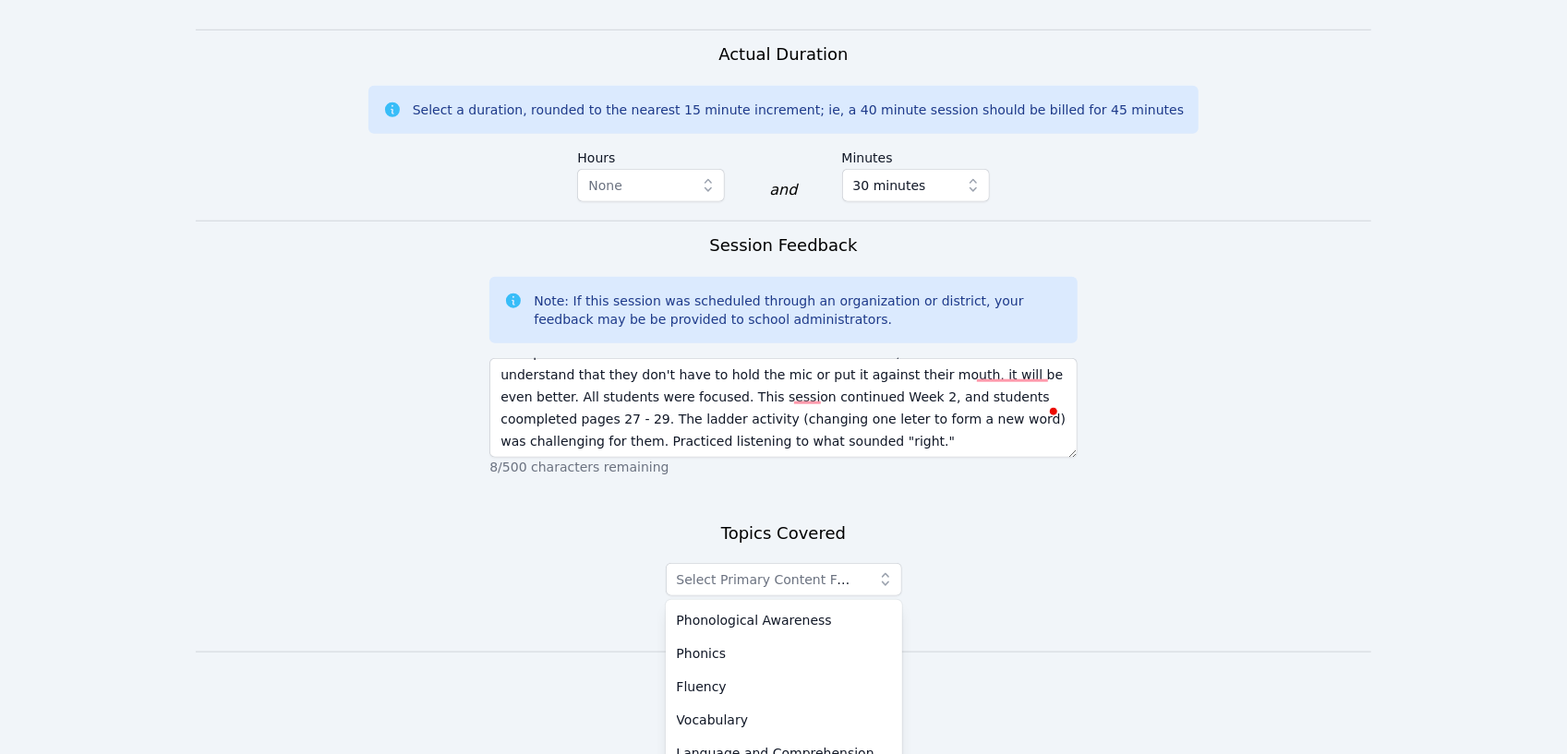
scroll to position [1163, 0]
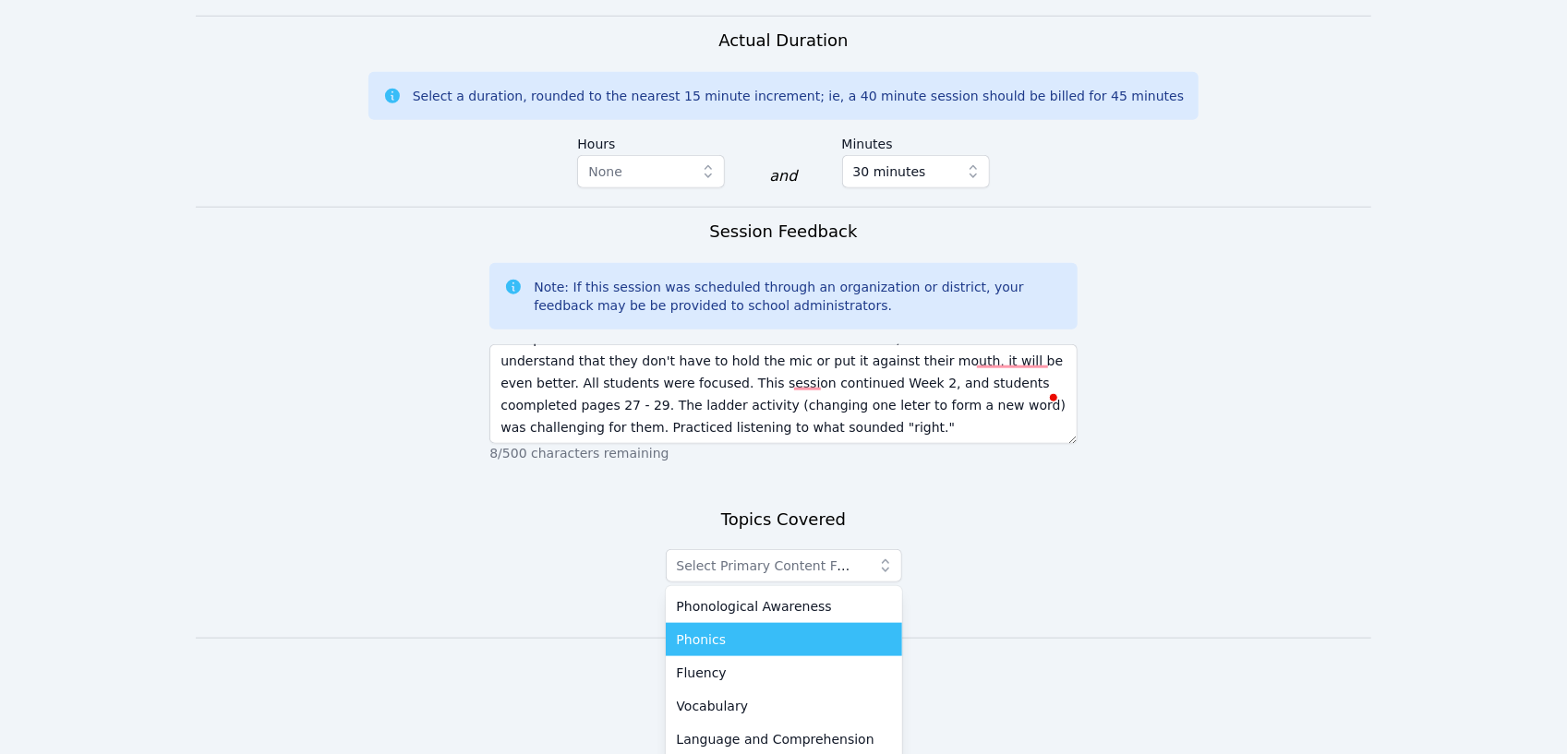
click at [782, 631] on div "Phonics" at bounding box center [784, 640] width 214 height 18
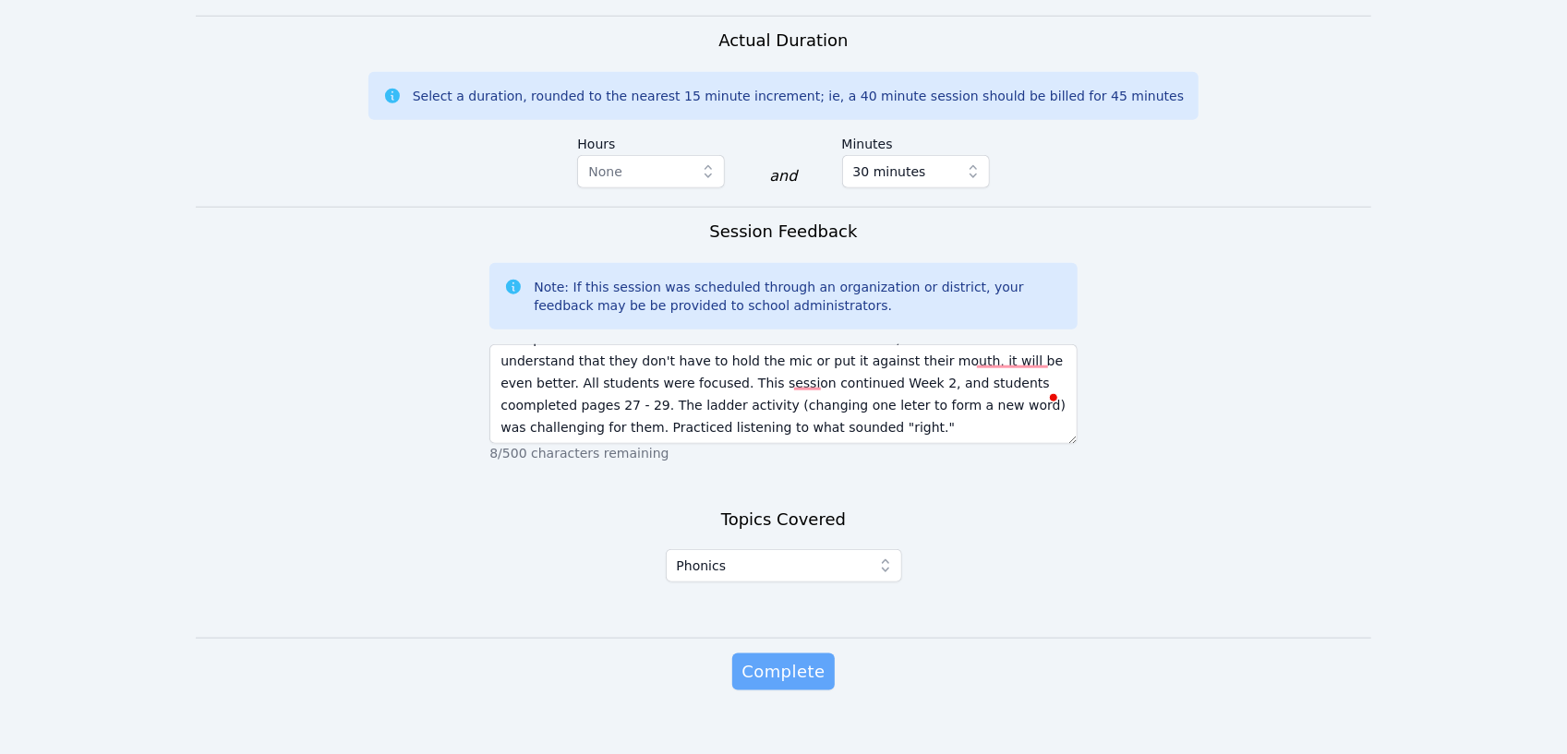
click at [807, 659] on span "Complete" at bounding box center [782, 672] width 83 height 26
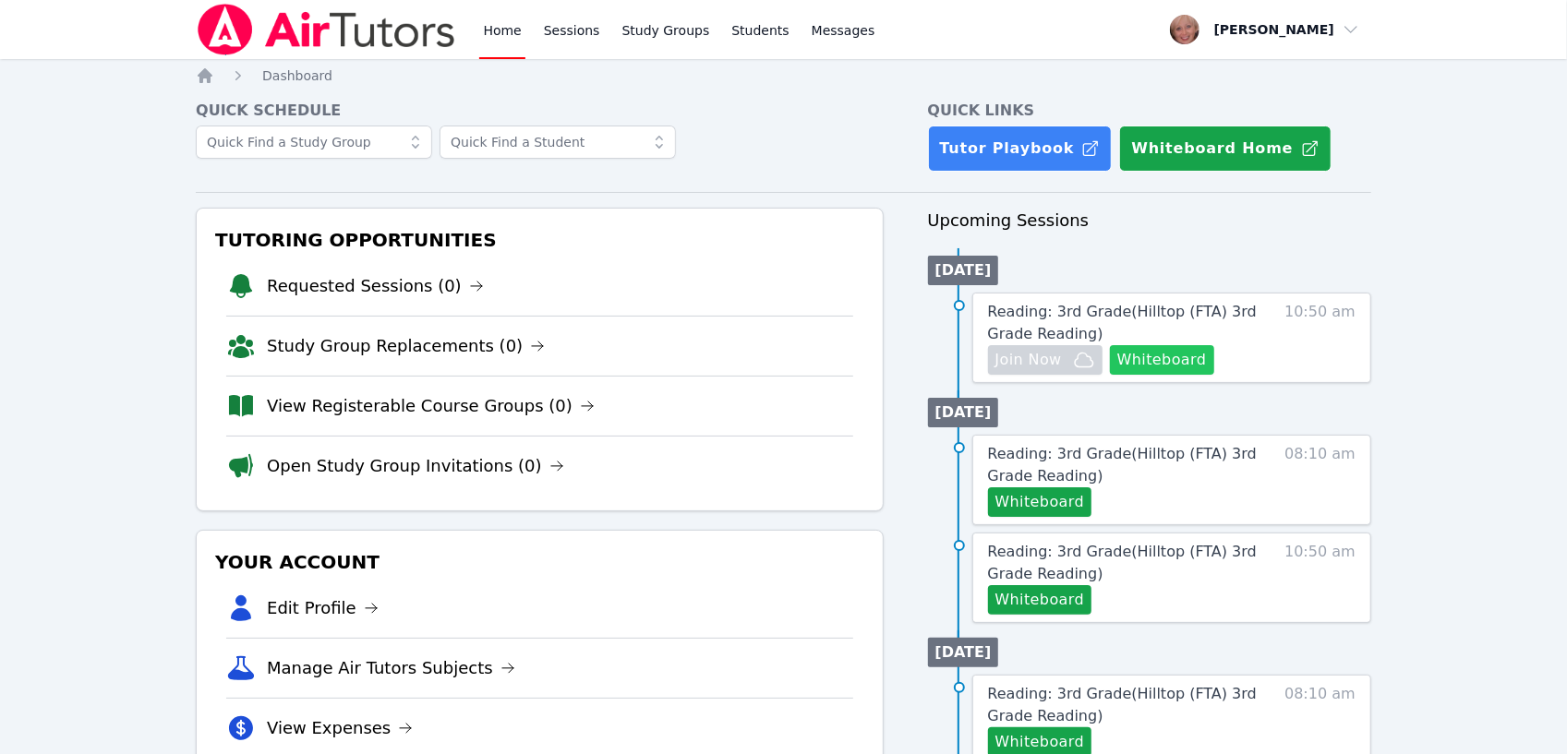
click at [1163, 362] on button "Whiteboard" at bounding box center [1162, 360] width 104 height 30
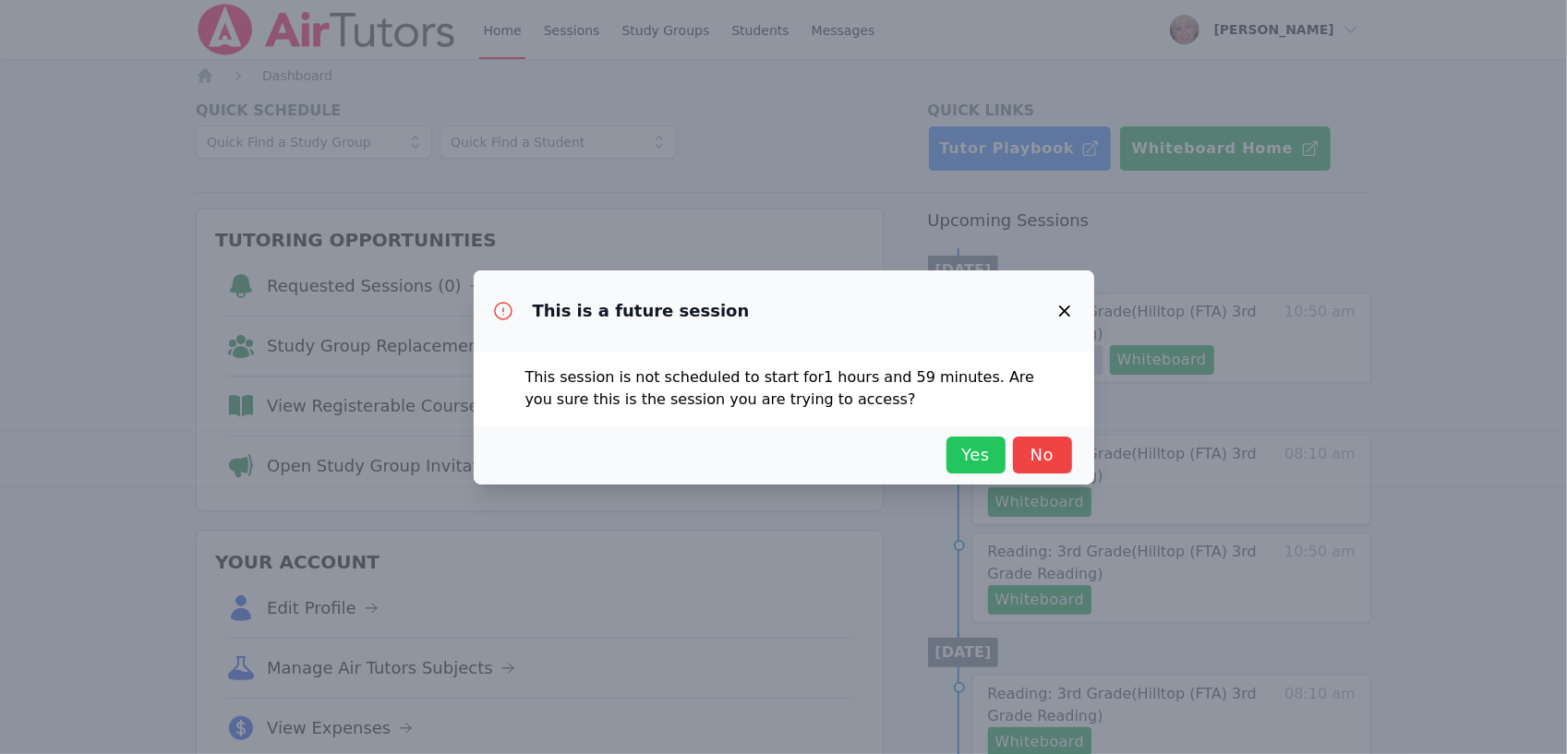
click at [970, 465] on span "Yes" at bounding box center [976, 455] width 41 height 26
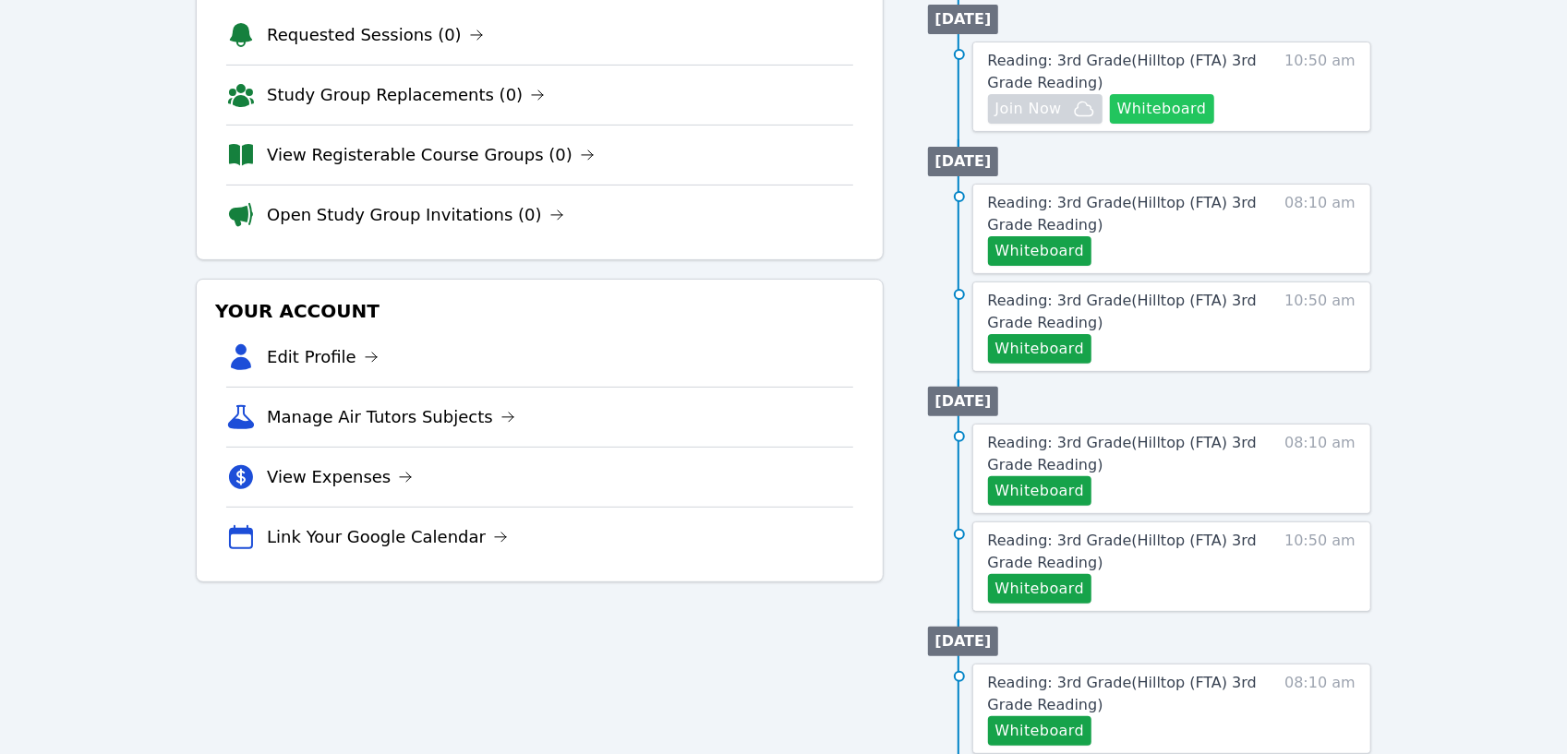
scroll to position [253, 0]
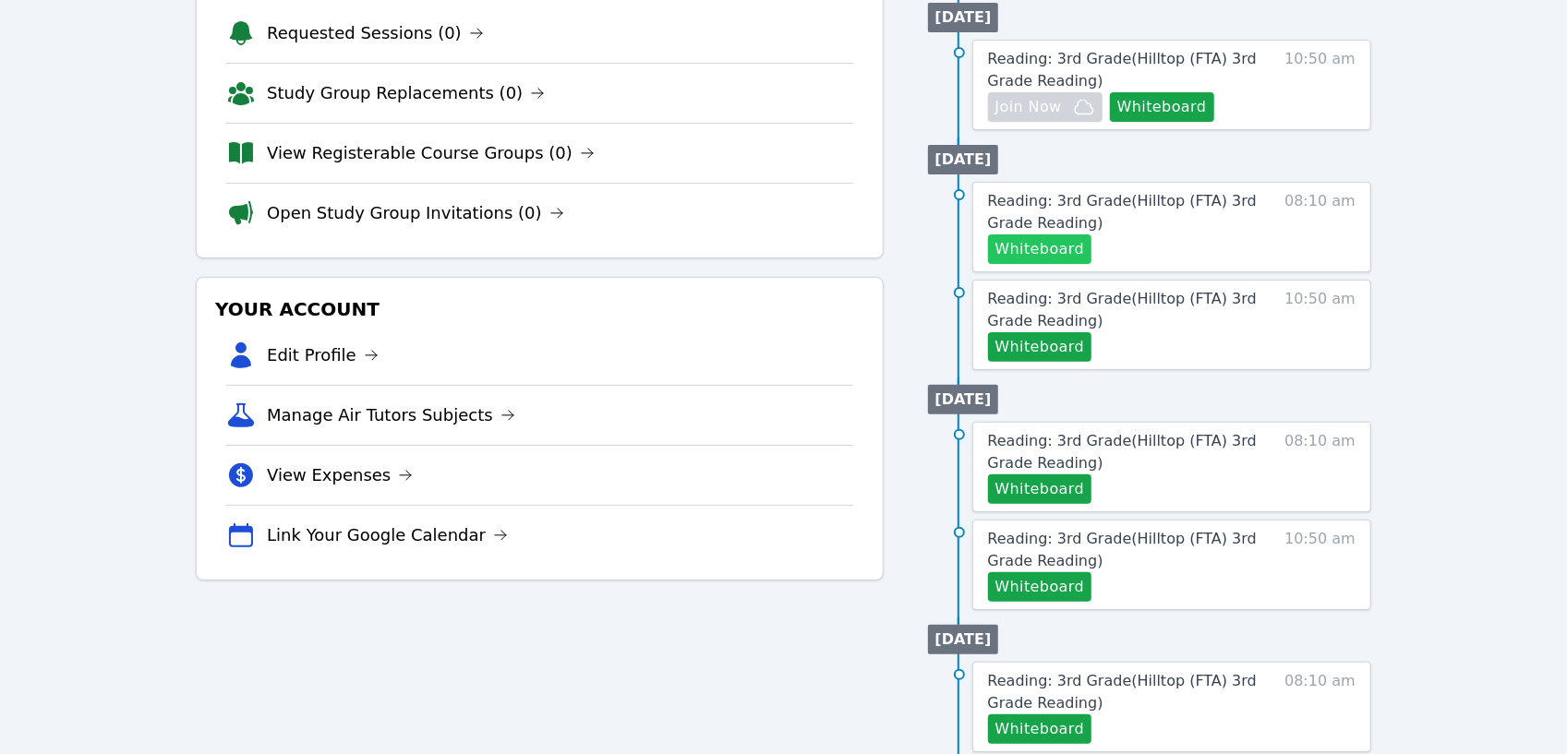
click at [1021, 243] on button "Whiteboard" at bounding box center [1040, 250] width 104 height 30
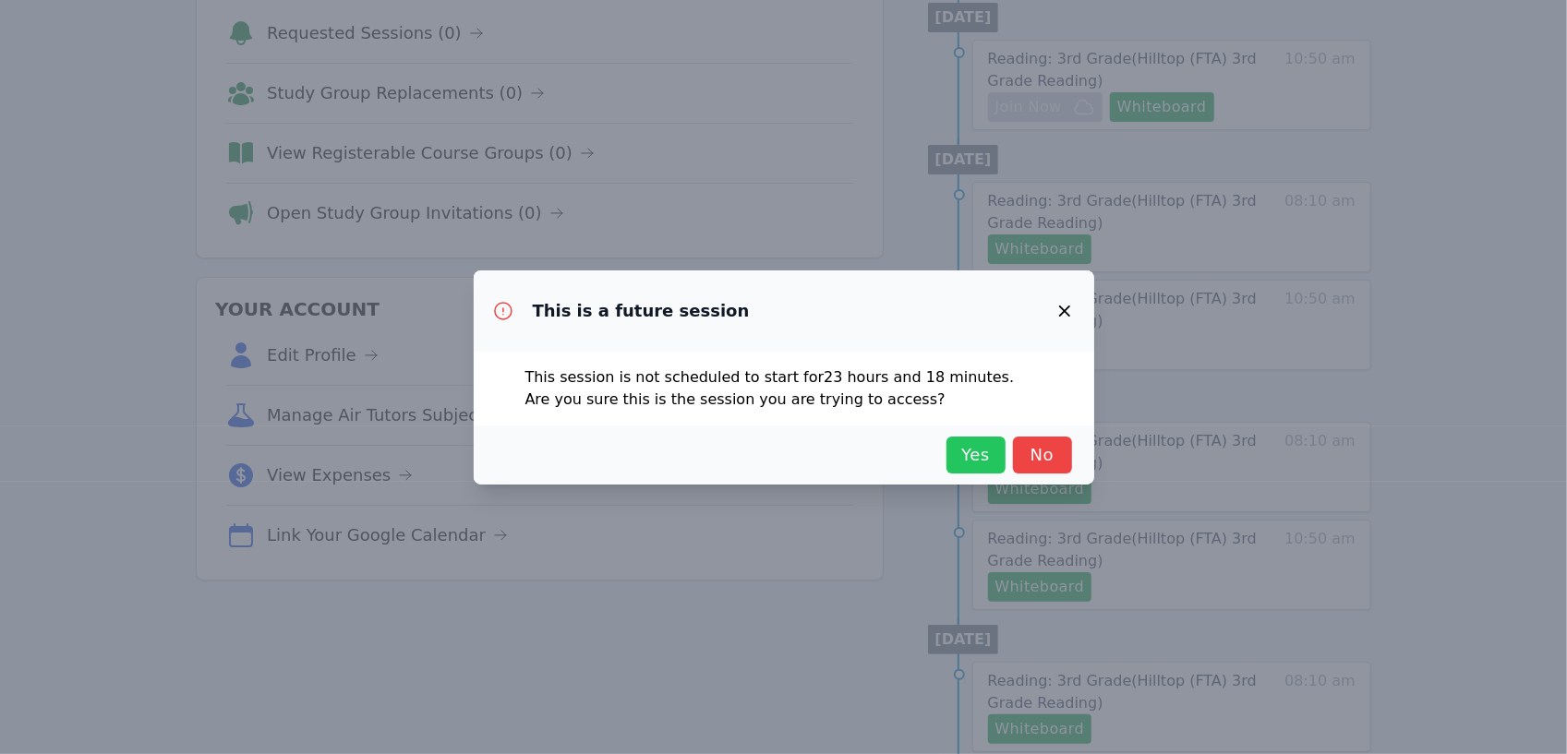
click at [967, 463] on span "Yes" at bounding box center [976, 455] width 41 height 26
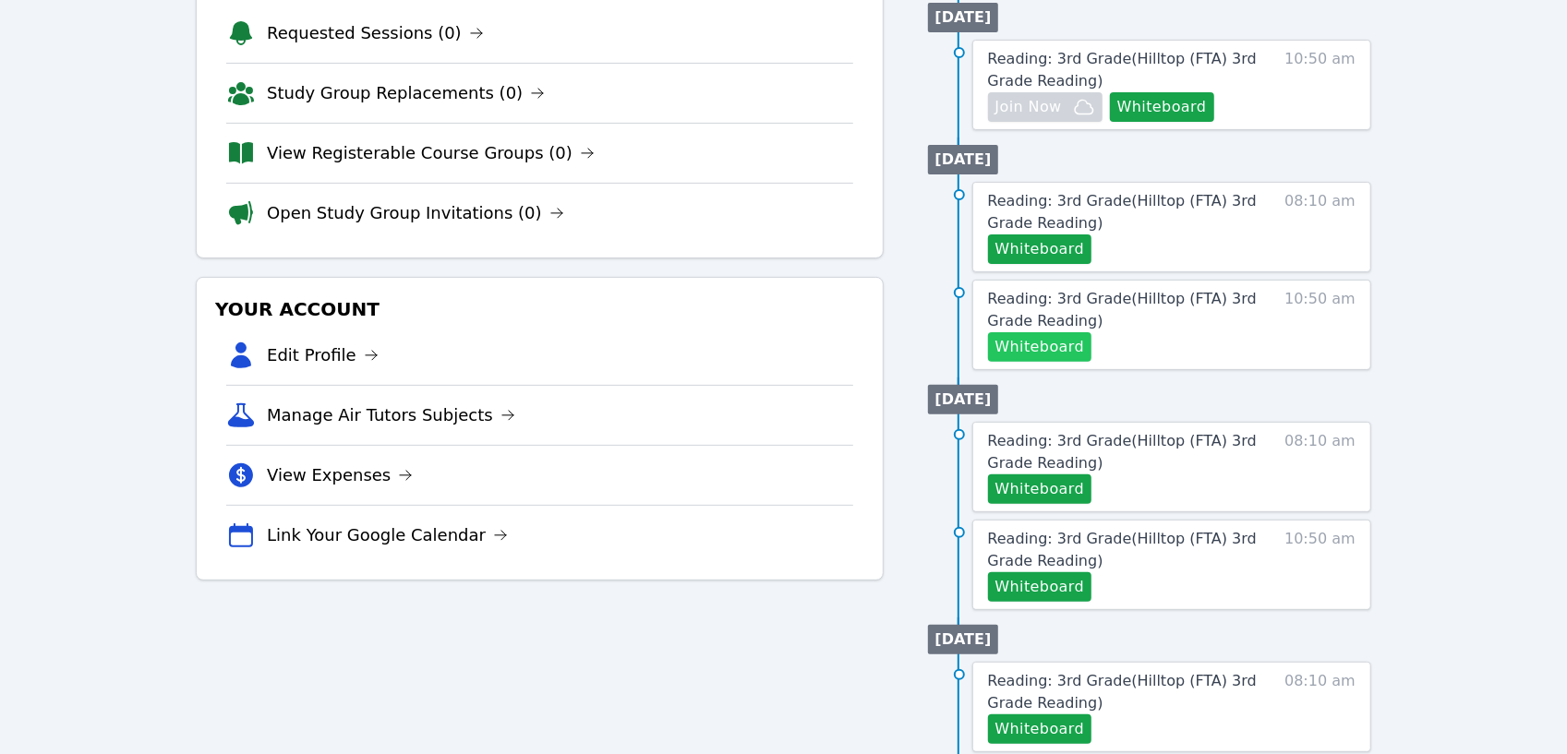
click at [1009, 335] on button "Whiteboard" at bounding box center [1040, 347] width 104 height 30
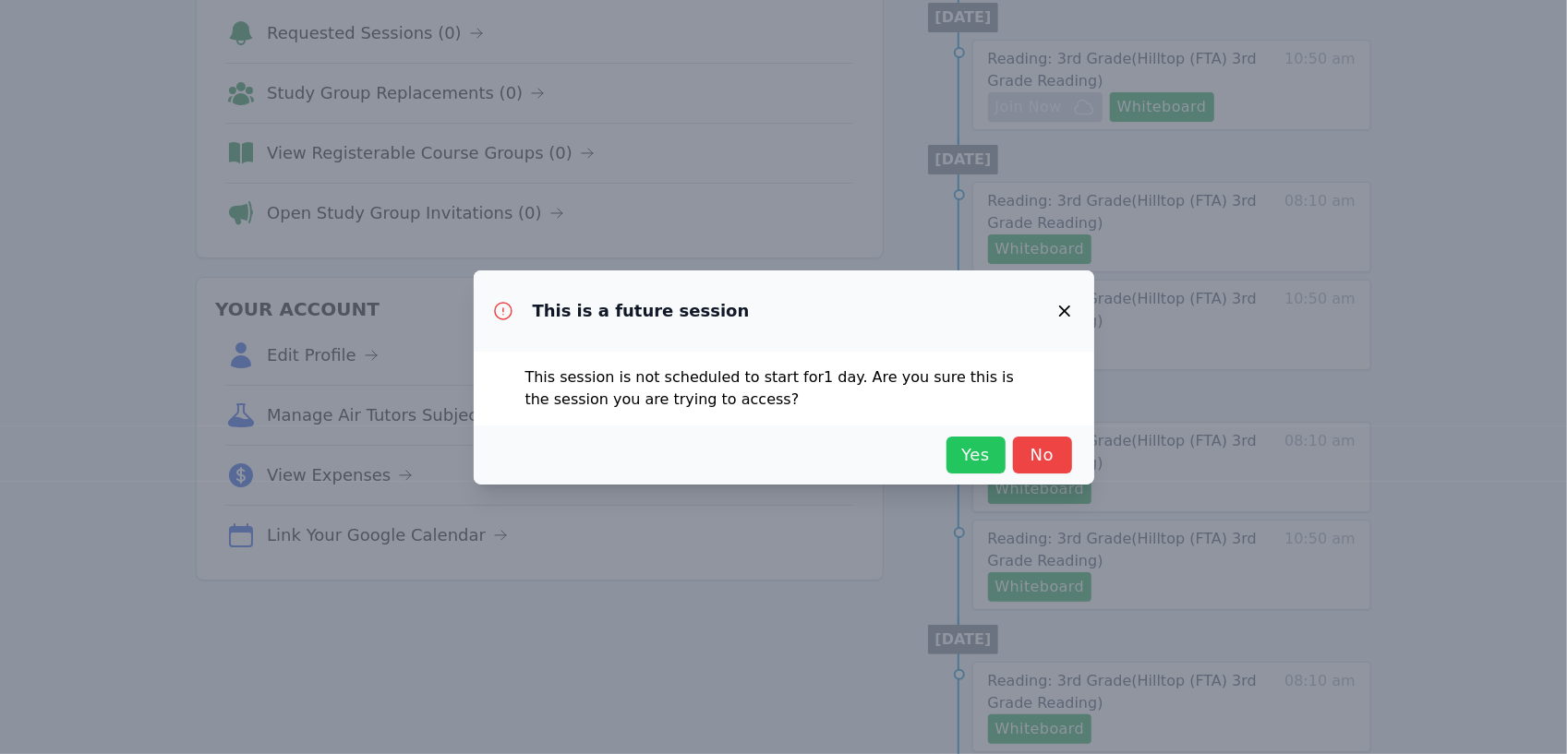
click at [970, 448] on span "Yes" at bounding box center [976, 455] width 41 height 26
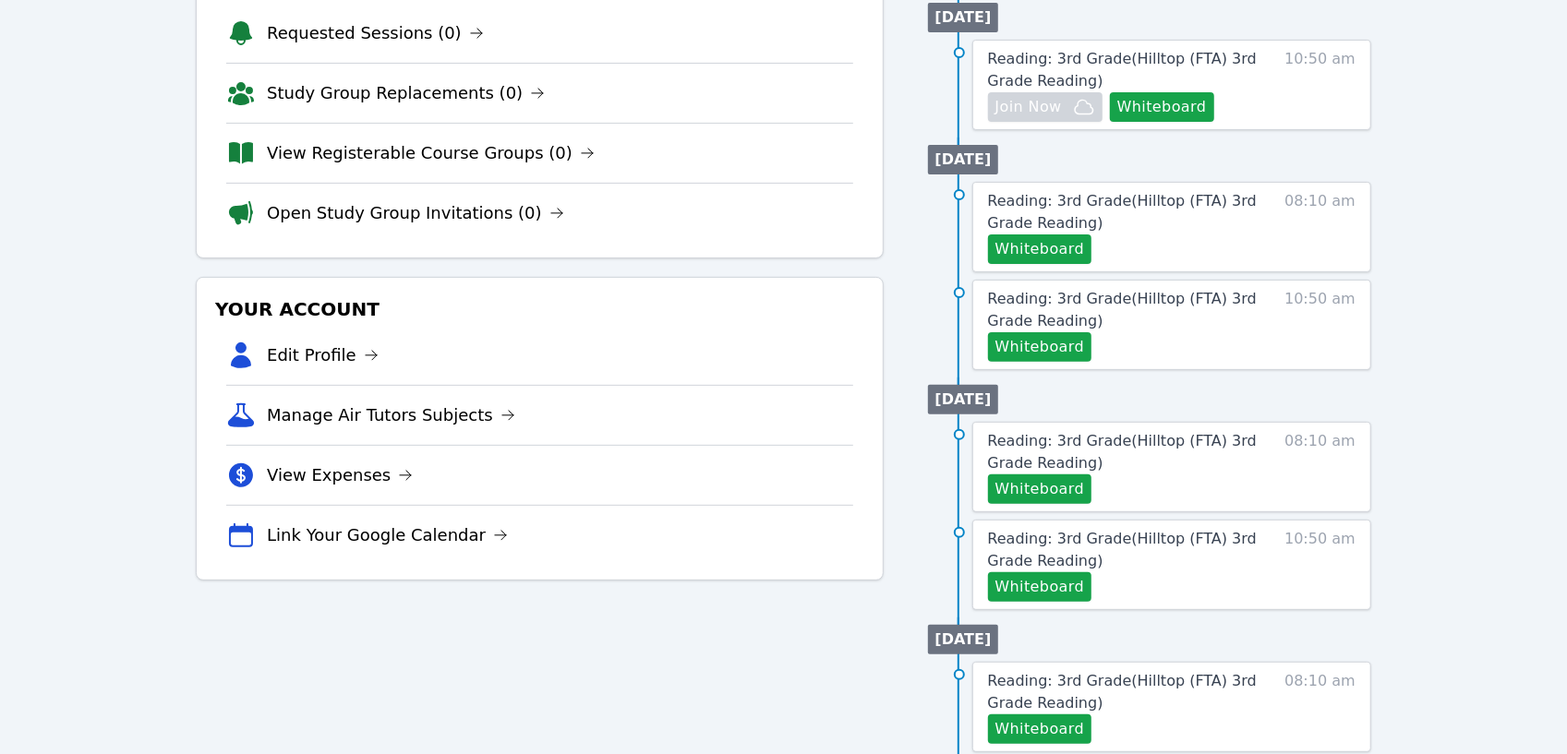
click at [877, 452] on div "Your Account Edit Profile Manage Air Tutors Subjects View Expenses Link Your Go…" at bounding box center [539, 429] width 687 height 304
click at [1028, 476] on button "Whiteboard" at bounding box center [1040, 490] width 104 height 30
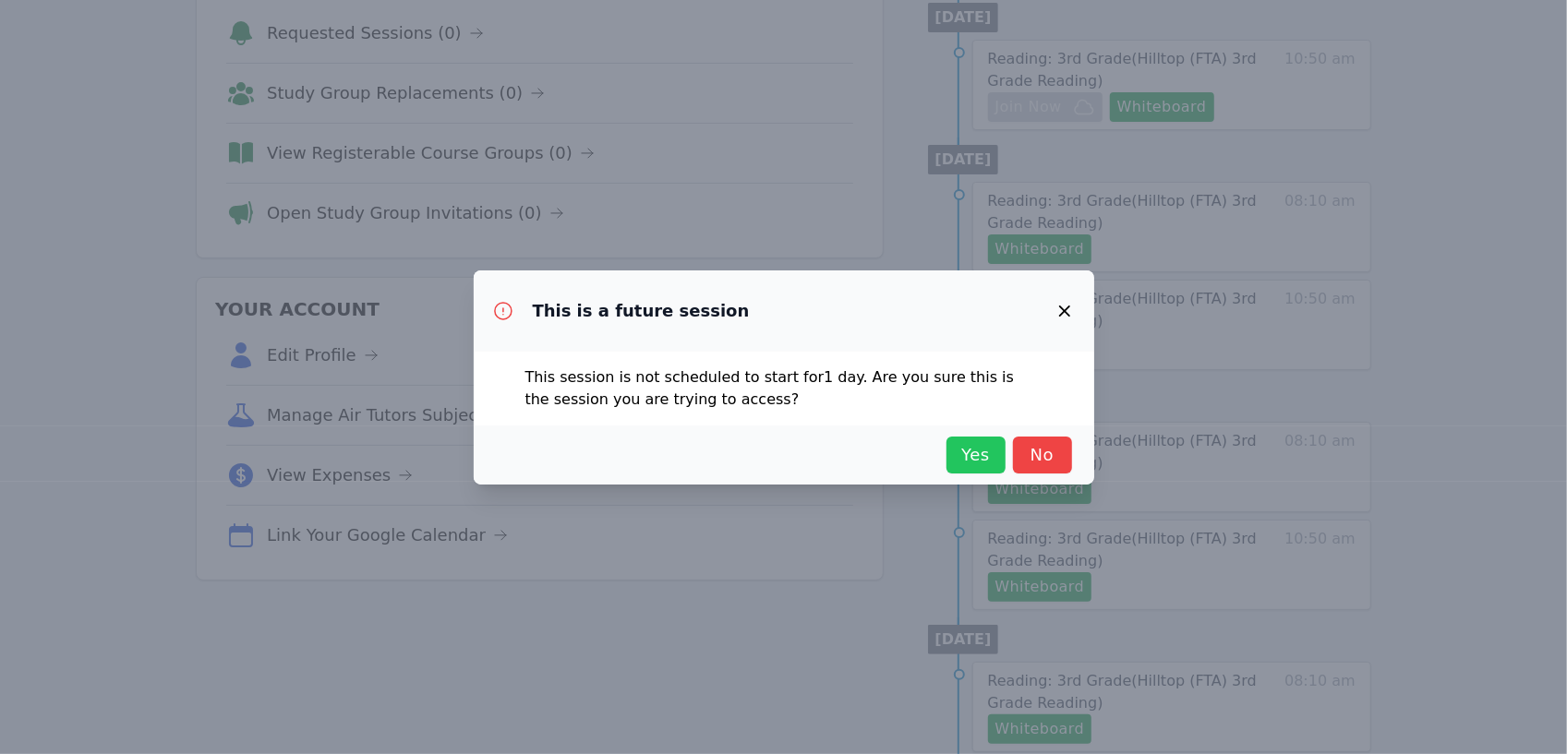
click at [964, 443] on span "Yes" at bounding box center [976, 455] width 41 height 26
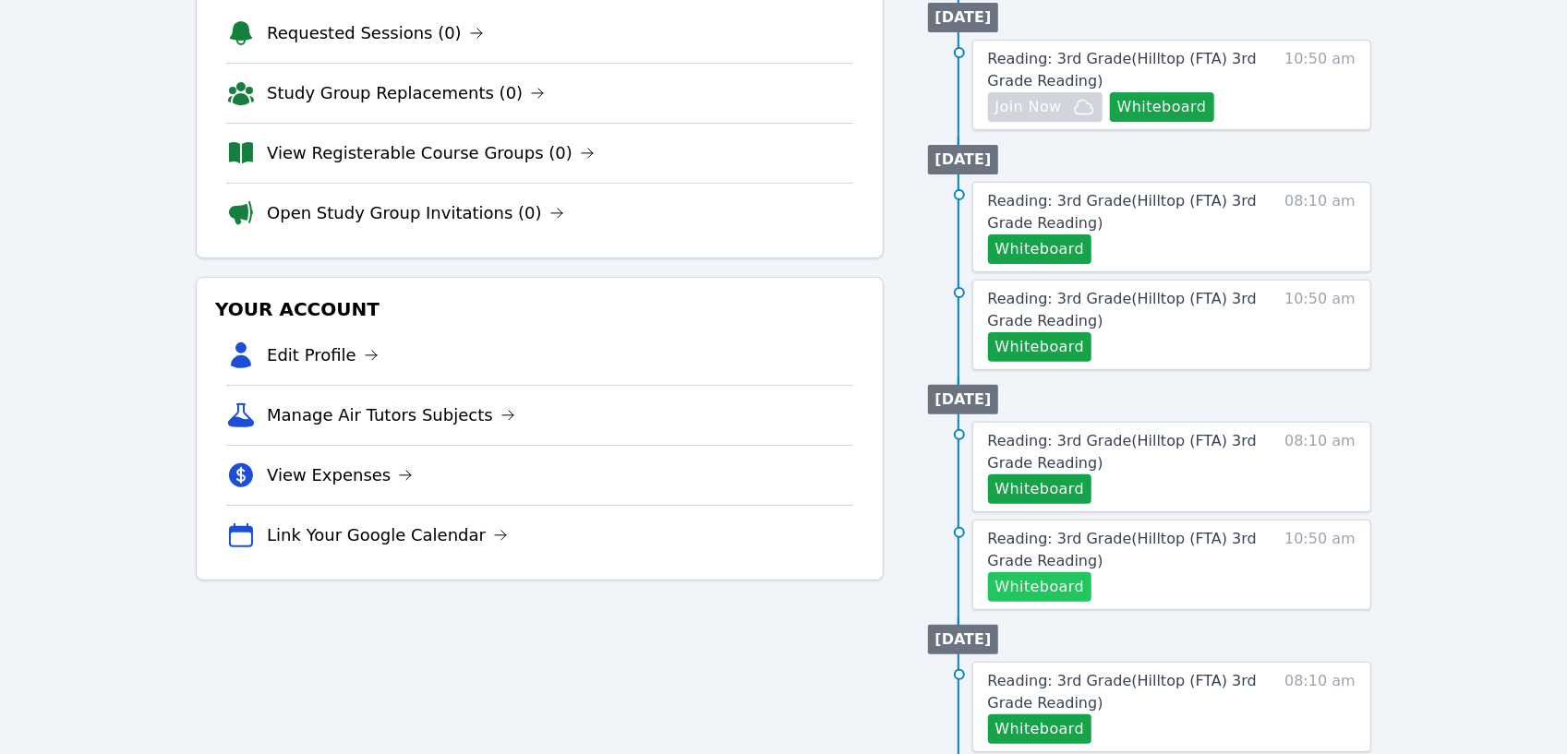
click at [1045, 585] on button "Whiteboard" at bounding box center [1040, 587] width 104 height 30
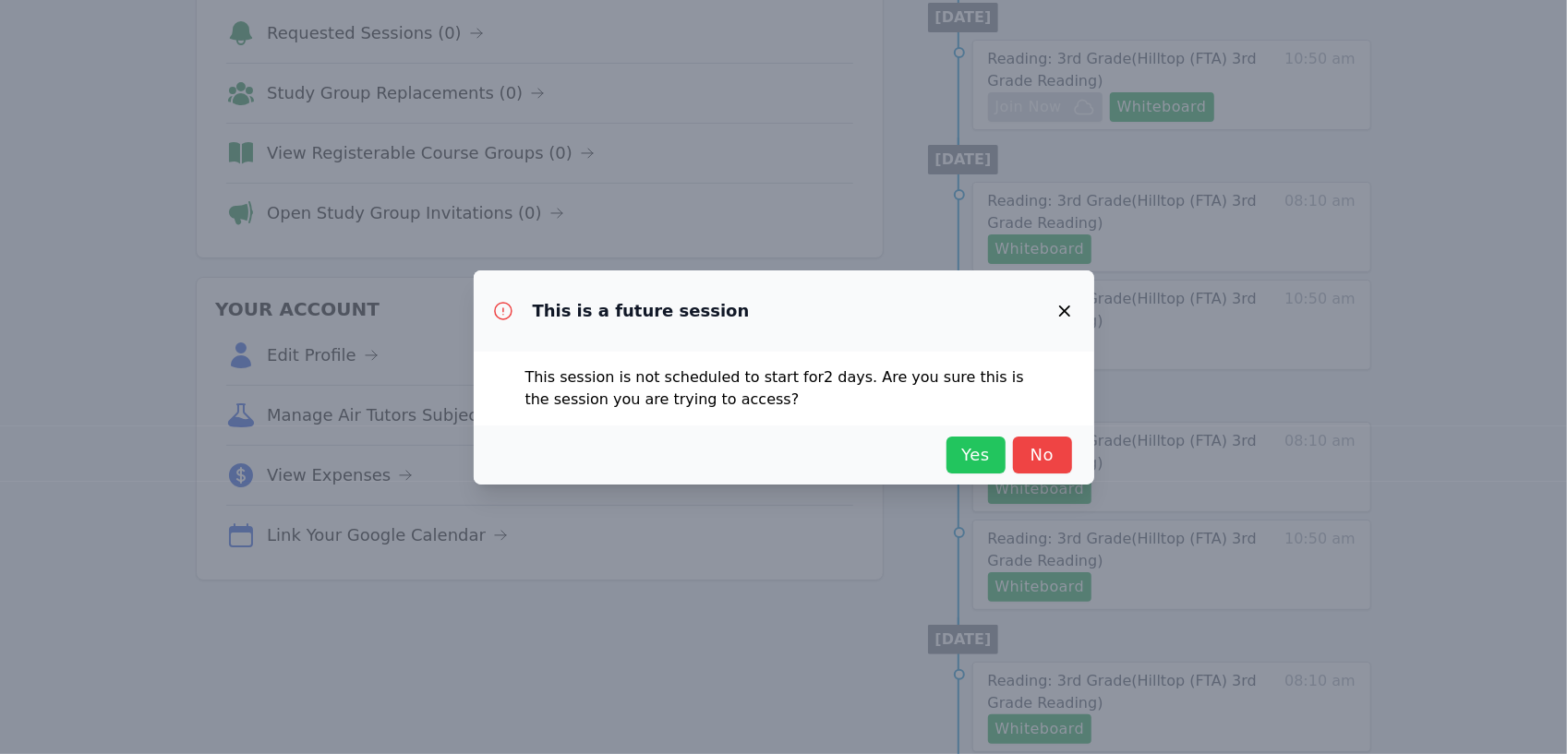
click at [964, 457] on span "Yes" at bounding box center [976, 455] width 41 height 26
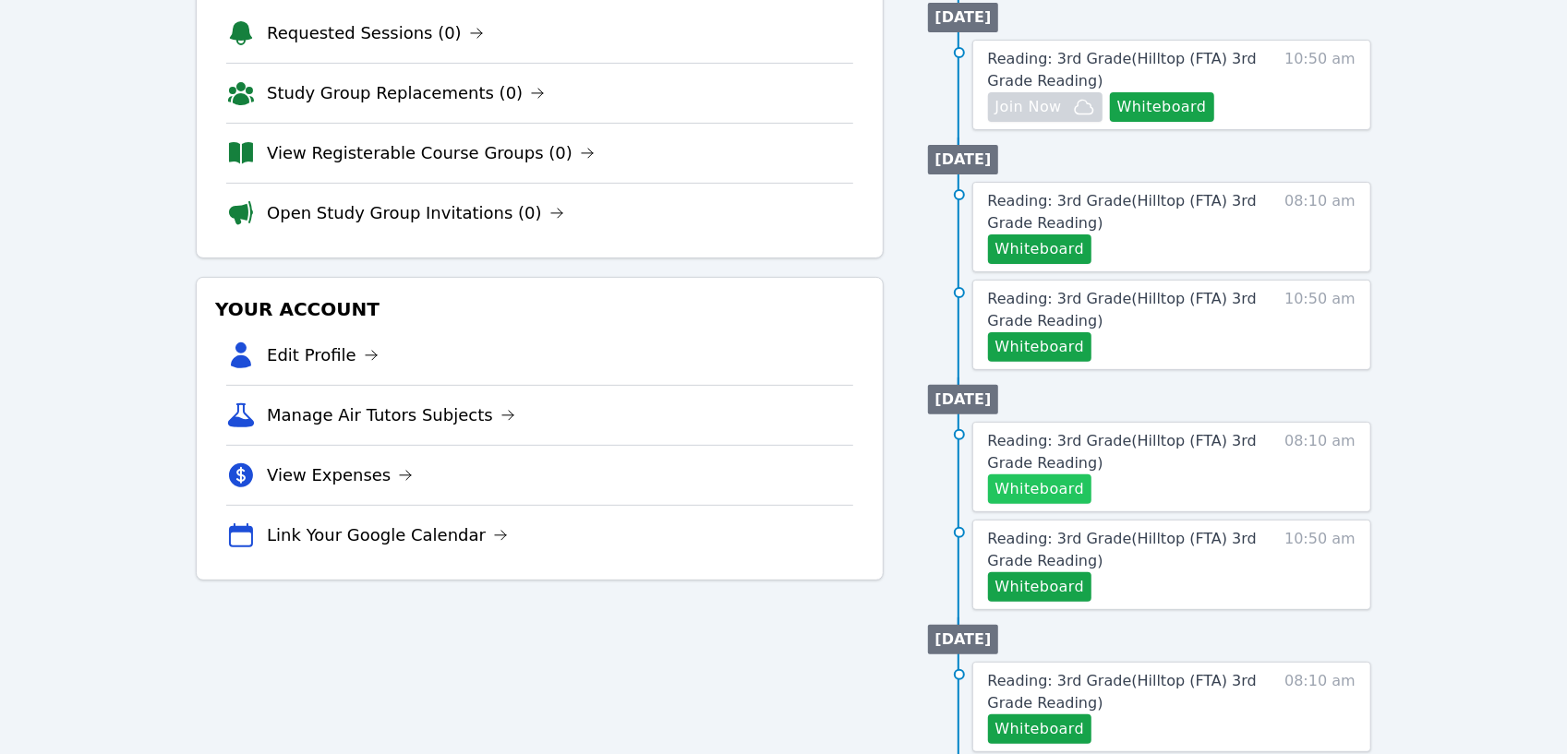
click at [1007, 478] on button "Whiteboard" at bounding box center [1040, 490] width 104 height 30
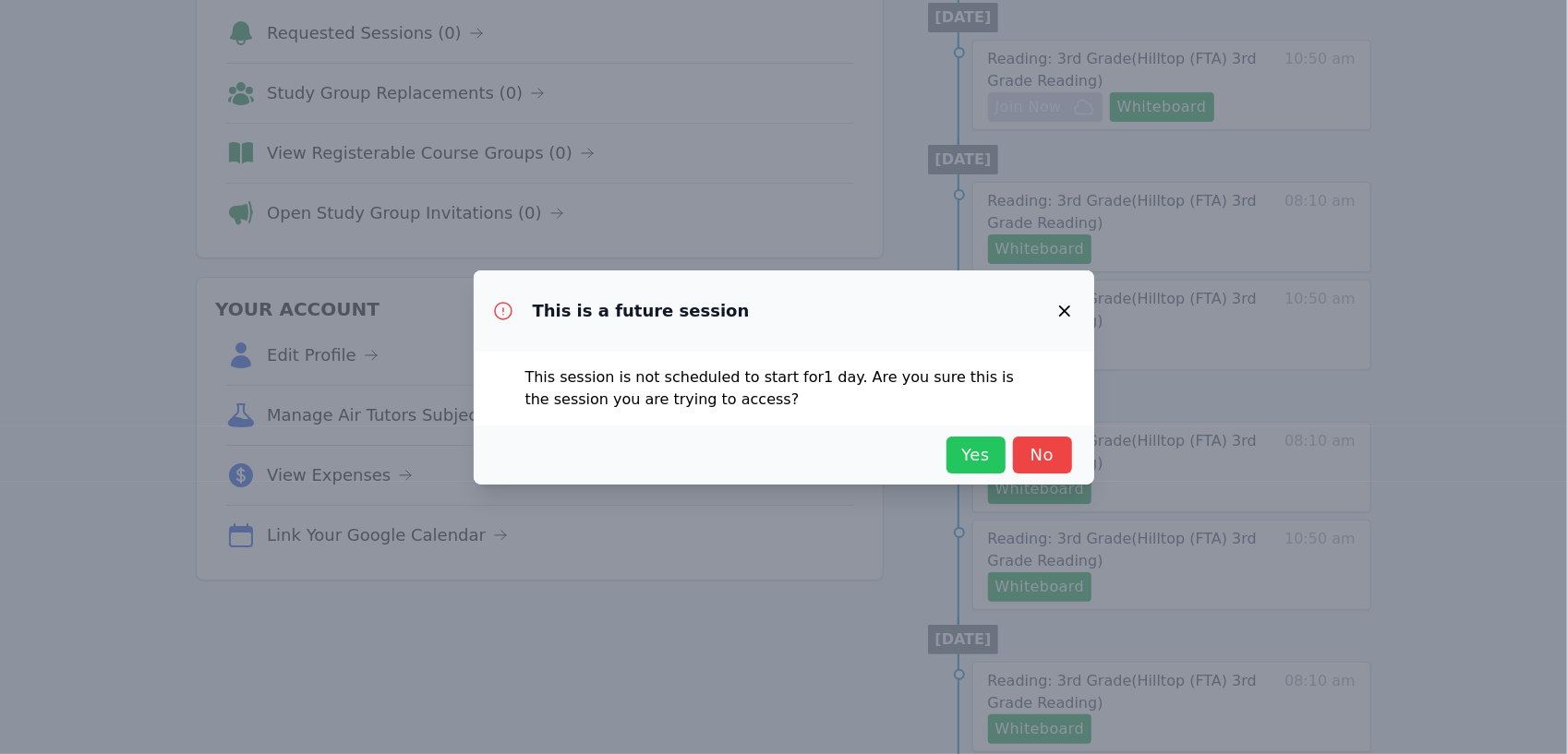
click at [978, 457] on span "Yes" at bounding box center [976, 455] width 41 height 26
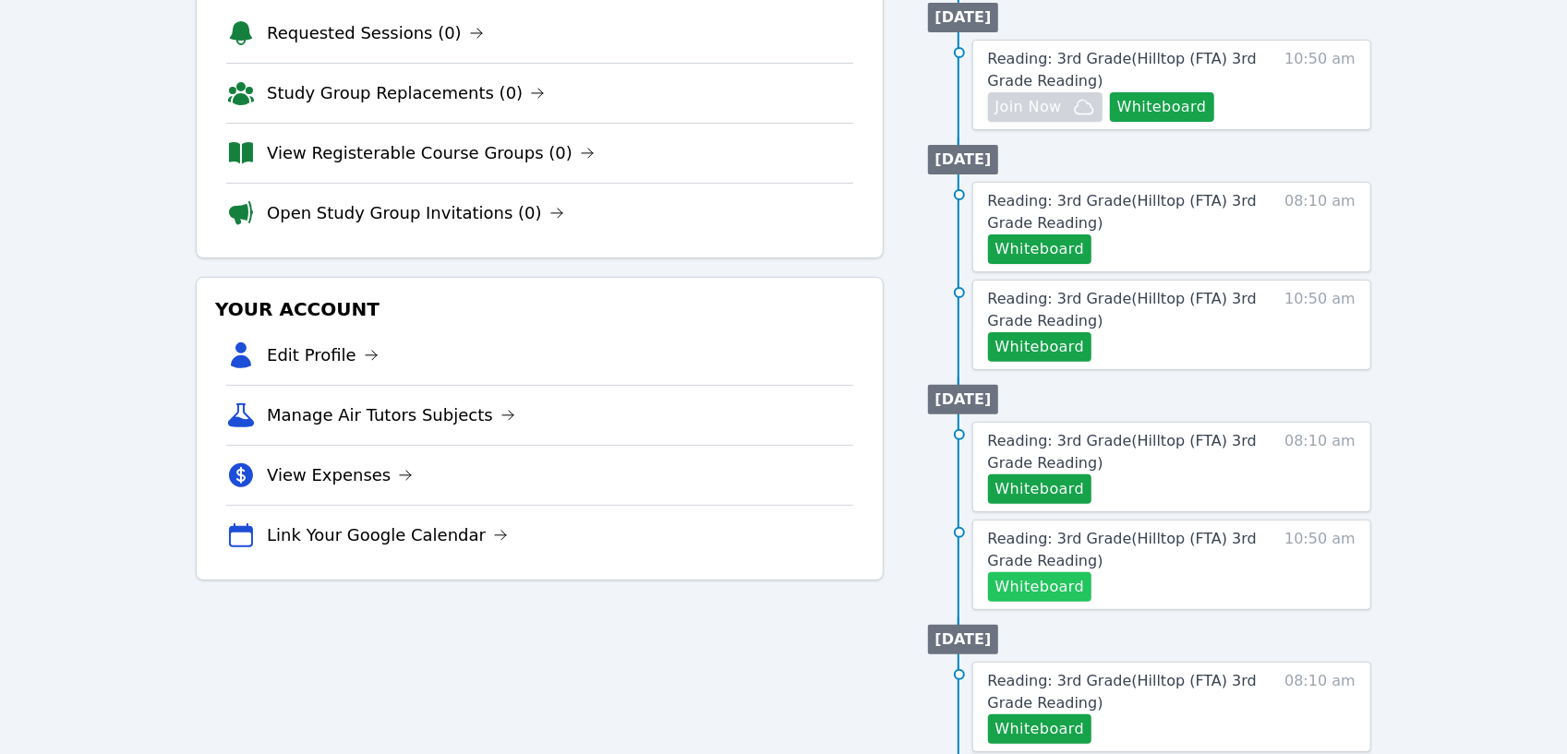
click at [1049, 592] on button "Whiteboard" at bounding box center [1040, 587] width 104 height 30
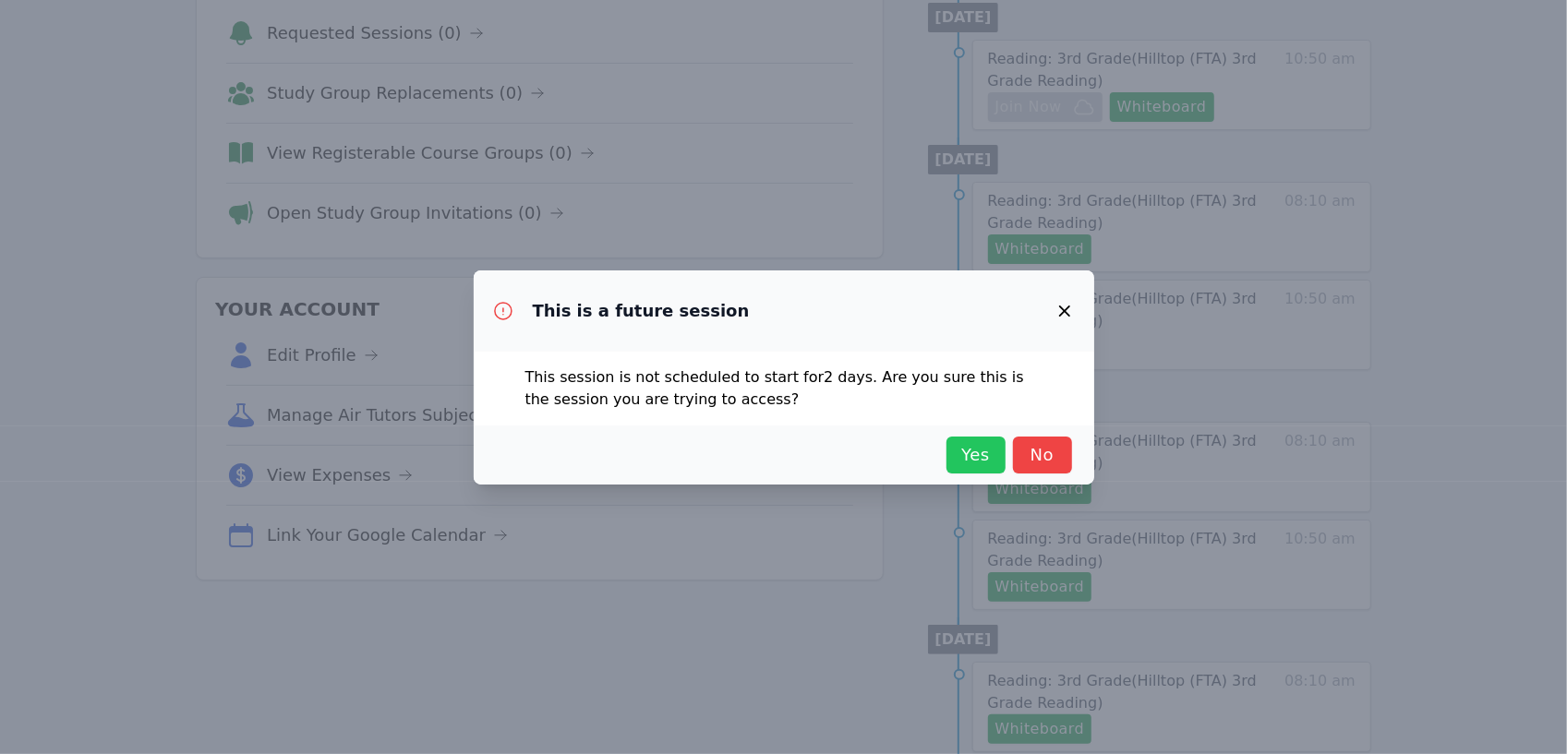
click at [981, 466] on span "Yes" at bounding box center [976, 455] width 41 height 26
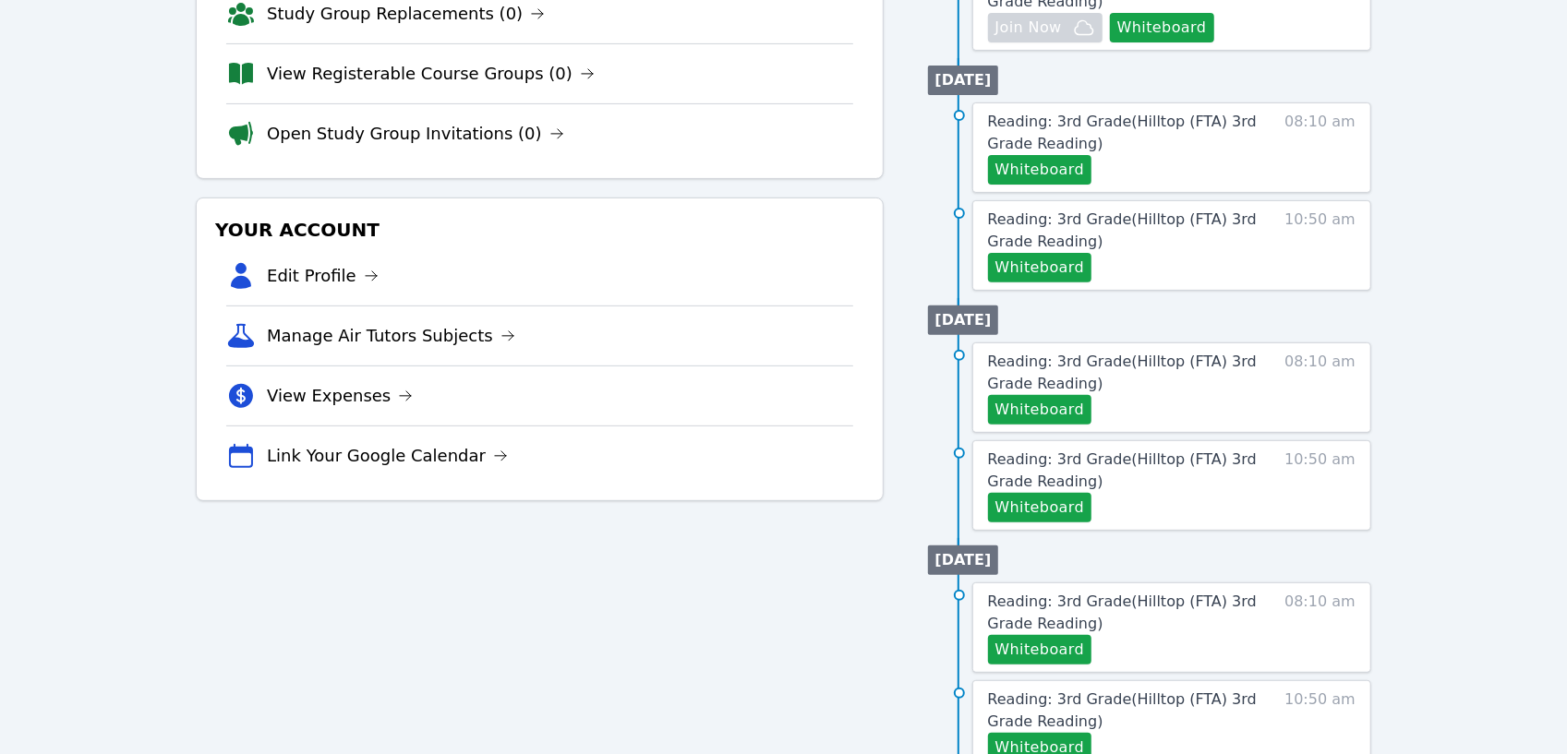
scroll to position [0, 0]
